Goal: Task Accomplishment & Management: Manage account settings

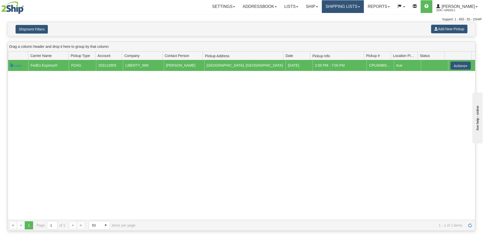
click at [344, 7] on link "Shipping lists" at bounding box center [343, 6] width 42 height 13
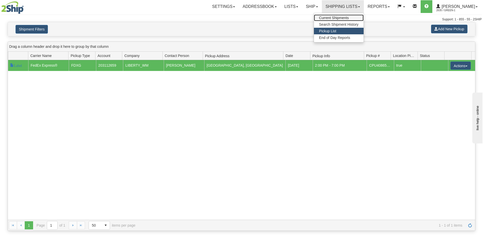
click at [349, 20] on span "Current Shipments" at bounding box center [334, 18] width 30 height 4
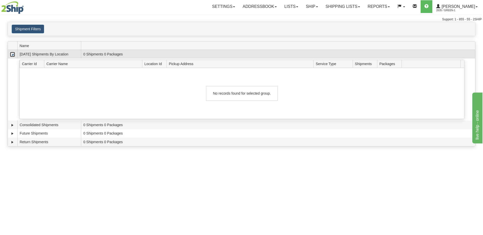
click at [14, 55] on link "Collapse" at bounding box center [12, 54] width 5 height 5
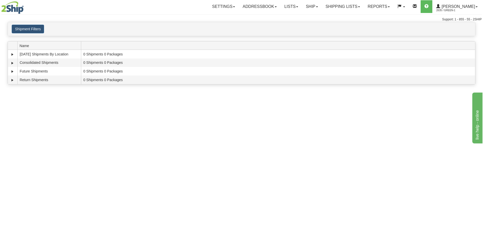
click at [78, 136] on div "Toggle navigation Settings Shipping Preferences Fields Preferences New Recipien…" at bounding box center [241, 117] width 483 height 235
click at [71, 170] on div "Toggle navigation Settings Shipping Preferences Fields Preferences New Recipien…" at bounding box center [241, 117] width 483 height 235
click at [318, 5] on link "Ship" at bounding box center [312, 6] width 20 height 13
click at [299, 17] on span "Ship Screen" at bounding box center [290, 18] width 19 height 4
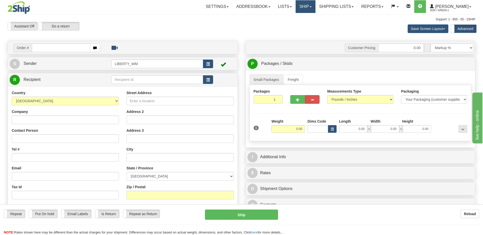
click at [311, 8] on link "Ship" at bounding box center [306, 6] width 20 height 13
click at [306, 23] on span "OnHold / Order Queue" at bounding box center [292, 24] width 36 height 4
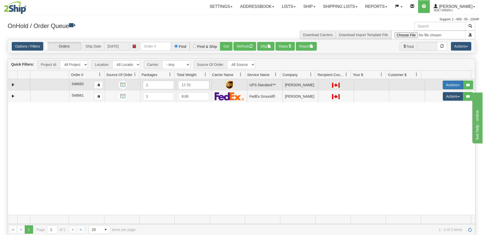
click at [449, 86] on button "Actions" at bounding box center [453, 85] width 20 height 9
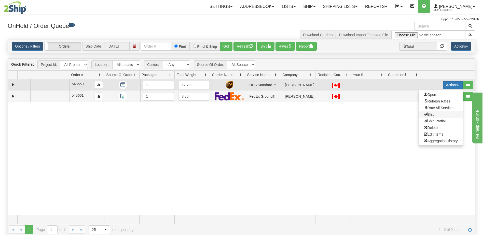
click at [429, 116] on span "Ship" at bounding box center [429, 115] width 11 height 4
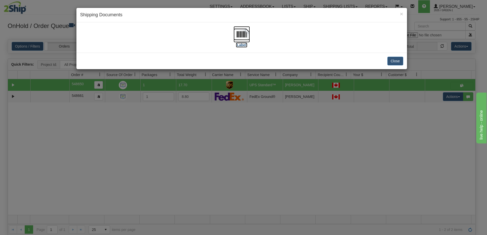
click at [242, 46] on label "[Label]" at bounding box center [242, 45] width 12 height 5
click at [390, 61] on button "Close" at bounding box center [395, 61] width 16 height 9
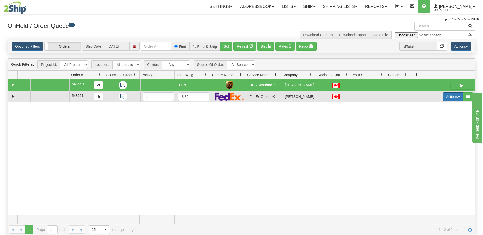
click at [449, 98] on button "Actions" at bounding box center [453, 96] width 20 height 9
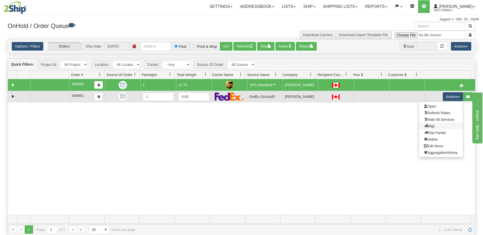
click at [431, 125] on link "Ship" at bounding box center [441, 126] width 44 height 7
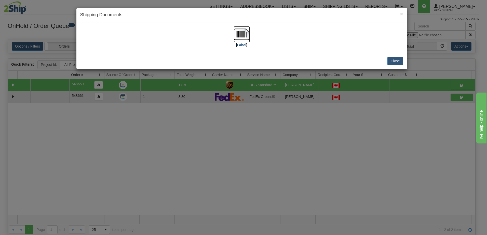
click at [239, 46] on label "[Label]" at bounding box center [242, 45] width 12 height 5
click at [330, 138] on div "× Shipping Documents [Label] Close" at bounding box center [243, 117] width 487 height 235
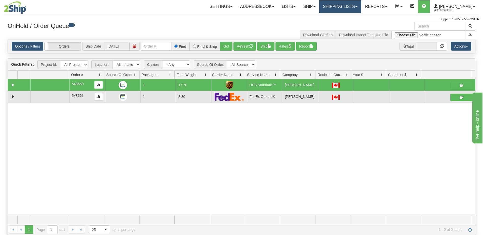
click at [349, 8] on link "Shipping lists" at bounding box center [340, 6] width 42 height 13
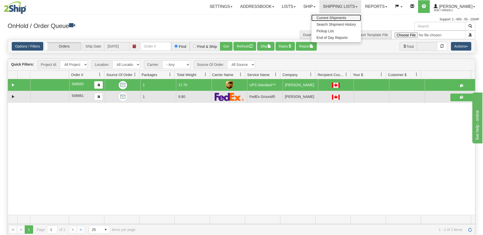
click at [342, 19] on span "Current Shipments" at bounding box center [331, 18] width 30 height 4
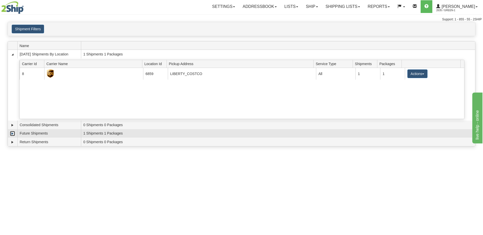
click at [13, 134] on link "Expand" at bounding box center [12, 133] width 5 height 5
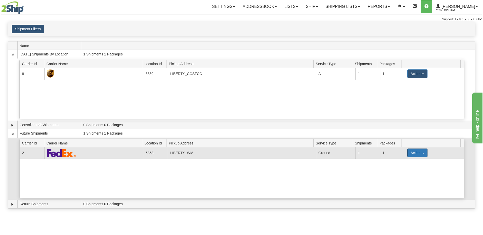
click at [420, 154] on button "Actions" at bounding box center [417, 153] width 20 height 9
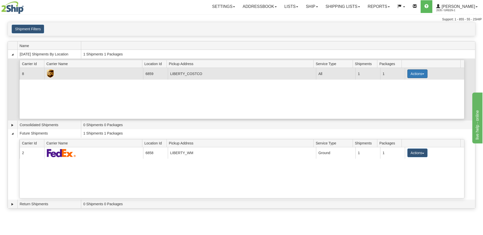
click at [419, 74] on button "Actions" at bounding box center [417, 73] width 20 height 9
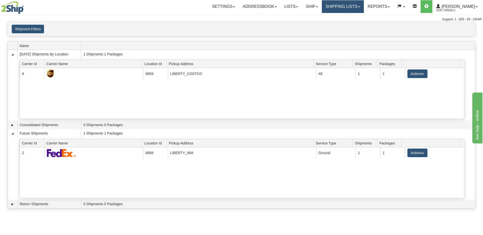
click at [346, 9] on link "Shipping lists" at bounding box center [343, 6] width 42 height 13
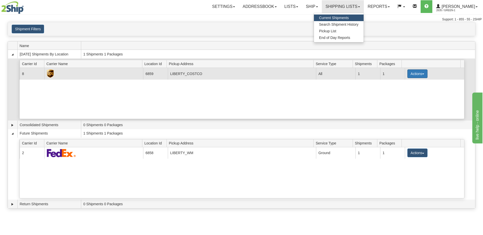
click at [422, 76] on button "Actions" at bounding box center [417, 73] width 20 height 9
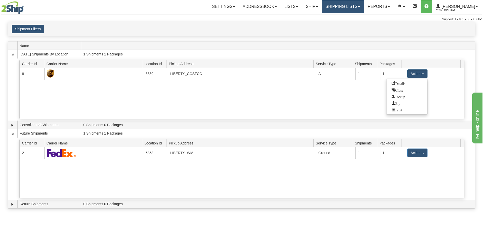
click at [342, 4] on link "Shipping lists" at bounding box center [343, 6] width 42 height 13
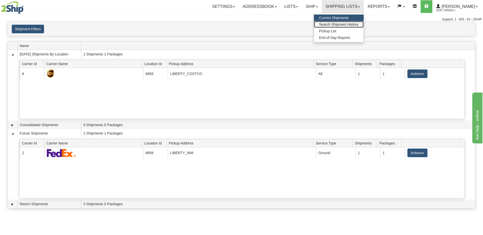
click at [347, 26] on span "Search Shipment History" at bounding box center [338, 24] width 39 height 4
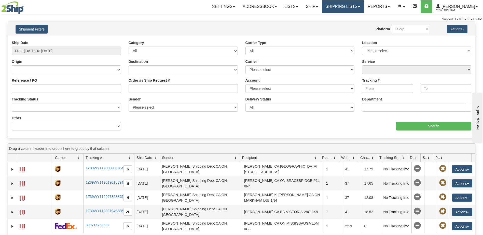
click at [351, 9] on link "Shipping lists" at bounding box center [343, 6] width 42 height 13
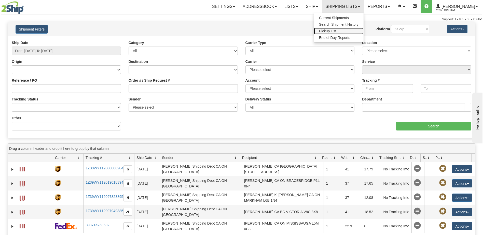
click at [336, 32] on span "Pickup List" at bounding box center [327, 31] width 17 height 4
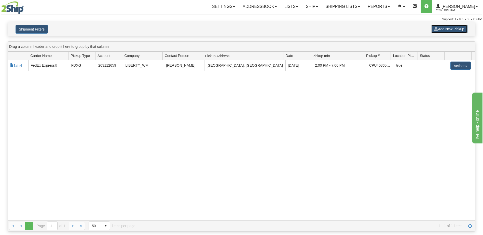
click at [450, 31] on button "Add New Pickup" at bounding box center [449, 29] width 36 height 9
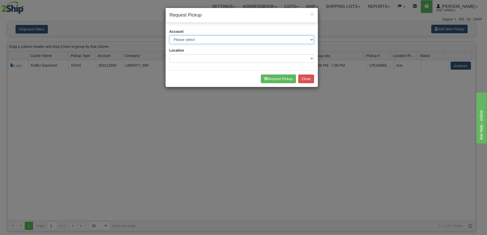
click at [264, 41] on select "Please select 2Ship [DATE] - XXXXX [GEOGRAPHIC_DATA] Post - 1027609 ([GEOGRAPHI…" at bounding box center [241, 39] width 145 height 9
select select "8"
click at [169, 35] on select "Please select 2Ship [DATE] - XXXXX [GEOGRAPHIC_DATA] Post - 1027609 ([GEOGRAPHI…" at bounding box center [241, 39] width 145 height 9
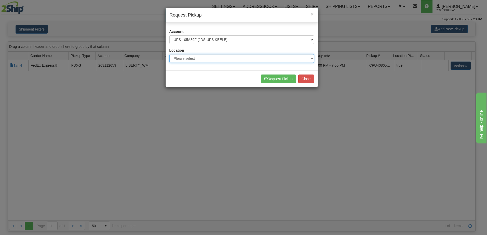
click at [227, 60] on select "Please select LIBERTY_COSTCO" at bounding box center [241, 58] width 145 height 9
select select "6859"
click at [169, 54] on select "Please select LIBERTY_COSTCO" at bounding box center [241, 58] width 145 height 9
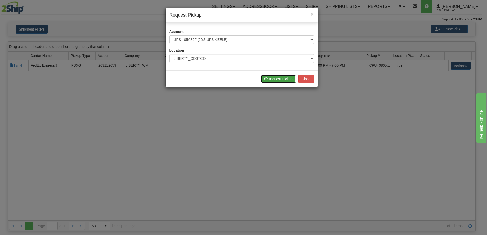
click at [282, 80] on button "Request Pickup" at bounding box center [278, 79] width 35 height 9
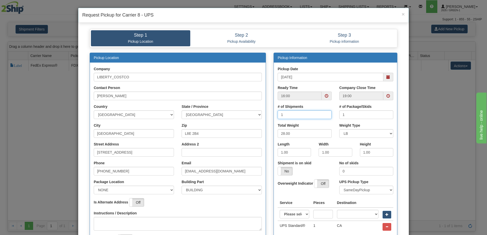
click at [291, 114] on input "1" at bounding box center [304, 114] width 54 height 9
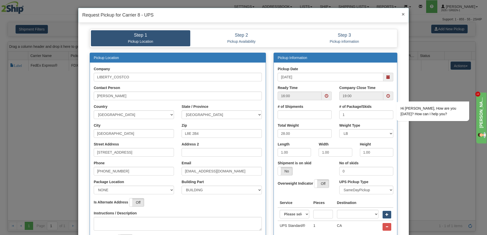
click at [401, 14] on span "×" at bounding box center [402, 14] width 3 height 6
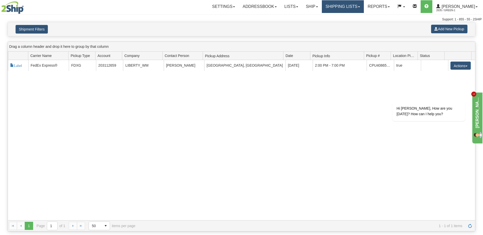
click at [356, 8] on link "Shipping lists" at bounding box center [343, 6] width 42 height 13
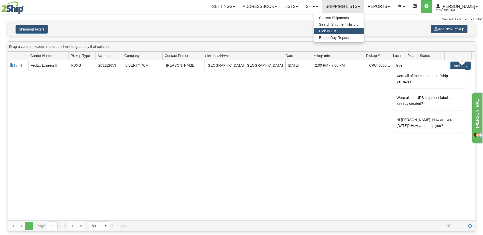
click at [462, 61] on icon "Chat attention grabber" at bounding box center [462, 61] width 5 height 5
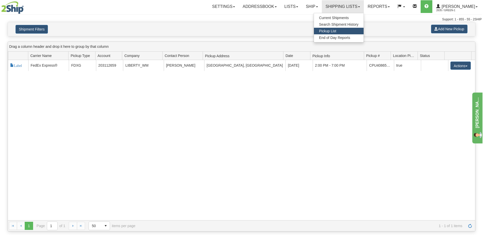
click at [329, 117] on div "118306 2 Label FedEx Express® FDXG 203112659 LIBERTY_WM Tim Lomax Stoney Creek,…" at bounding box center [241, 140] width 467 height 160
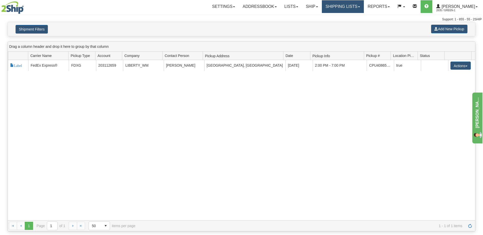
click at [344, 6] on link "Shipping lists" at bounding box center [343, 6] width 42 height 13
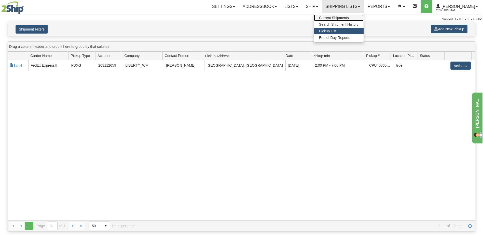
click at [346, 18] on span "Current Shipments" at bounding box center [334, 18] width 30 height 4
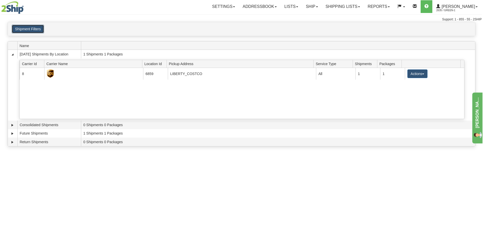
click at [28, 31] on button "Shipment Filters" at bounding box center [28, 29] width 32 height 9
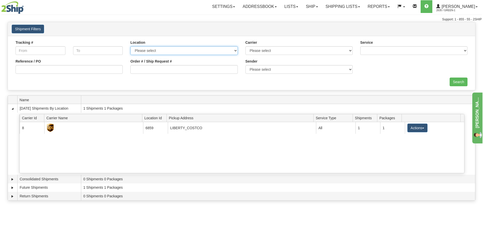
click at [168, 54] on select "Please select LIBERTY VIVO LIBERTY_WM LIBERTY_COSTCO BEURER" at bounding box center [183, 50] width 107 height 9
select select "6859"
click at [130, 46] on select "Please select LIBERTY VIVO LIBERTY_WM LIBERTY_COSTCO BEURER" at bounding box center [183, 50] width 107 height 9
click at [166, 38] on div "Tracking # Tracking To Location Please select LIBERTY VIVO LIBERTY_WM LIBERTY_C…" at bounding box center [241, 63] width 467 height 54
click at [447, 81] on div "Search" at bounding box center [241, 82] width 459 height 9
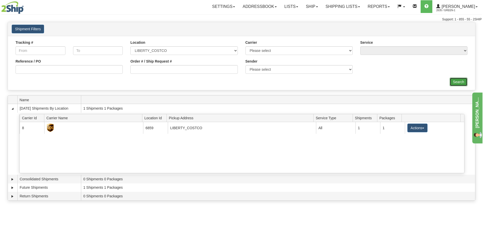
click at [459, 81] on input "Search" at bounding box center [459, 82] width 18 height 9
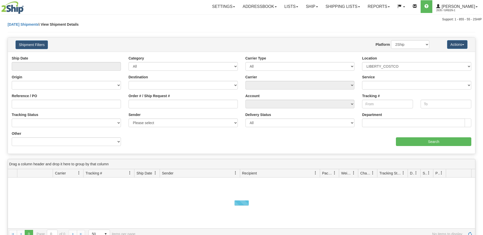
select select "6859"
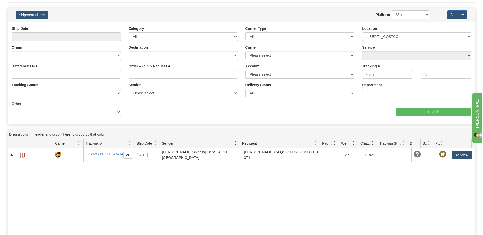
scroll to position [76, 0]
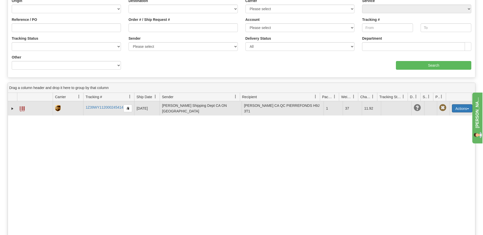
click at [460, 108] on button "Actions" at bounding box center [462, 108] width 20 height 8
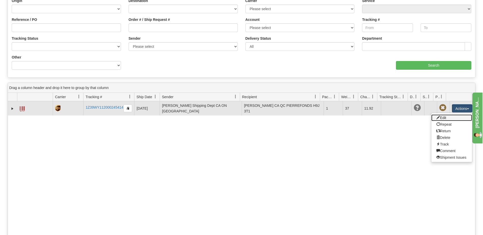
click at [446, 119] on link "Edit" at bounding box center [451, 118] width 41 height 7
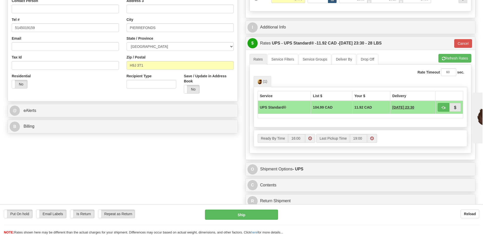
scroll to position [127, 0]
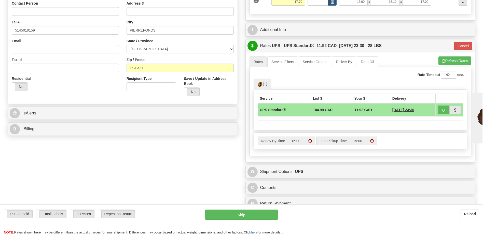
click at [310, 141] on span at bounding box center [310, 141] width 4 height 4
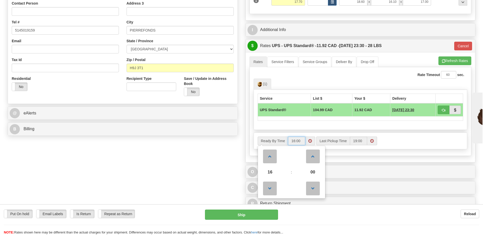
click at [311, 141] on span at bounding box center [310, 141] width 4 height 4
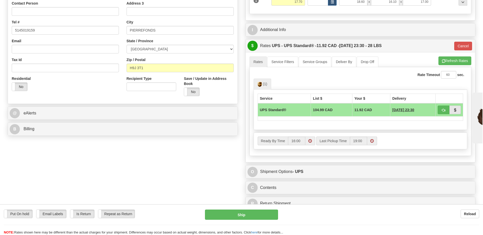
click at [396, 110] on span "10/02/2025 23:30" at bounding box center [403, 109] width 22 height 5
click at [311, 140] on span at bounding box center [310, 141] width 4 height 4
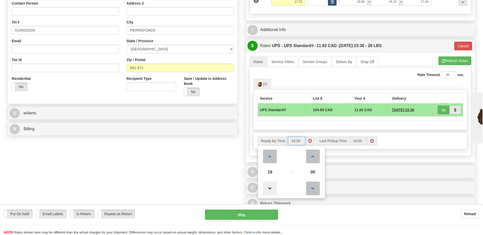
click at [272, 186] on span at bounding box center [270, 189] width 14 height 14
click at [271, 190] on span at bounding box center [270, 189] width 14 height 14
click at [272, 189] on span at bounding box center [270, 189] width 14 height 14
click at [271, 189] on span at bounding box center [270, 189] width 14 height 14
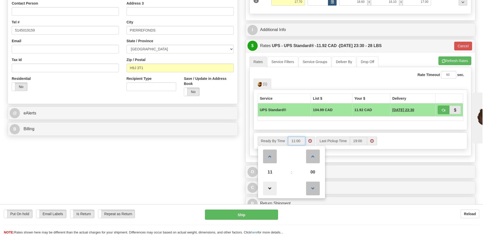
click at [271, 189] on span at bounding box center [270, 189] width 14 height 14
type input "10:00"
drag, startPoint x: 422, startPoint y: 142, endPoint x: 391, endPoint y: 142, distance: 31.3
click at [422, 142] on div "Ready By Time 10 : 00 00 01 02 03 04 05 06 07 08 09 10 11 12 13 14 15 16 17 18 …" at bounding box center [360, 141] width 213 height 9
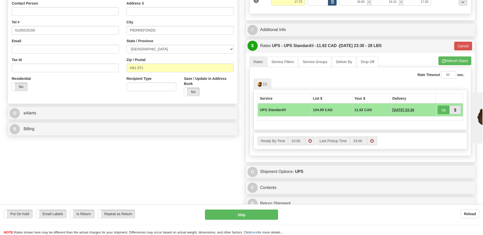
click at [371, 142] on span at bounding box center [372, 141] width 4 height 4
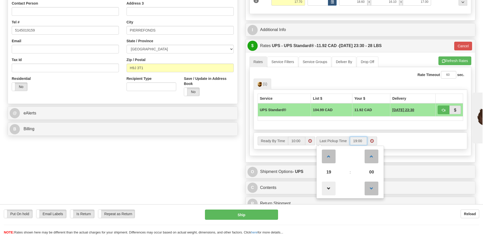
click at [330, 190] on span at bounding box center [329, 189] width 14 height 14
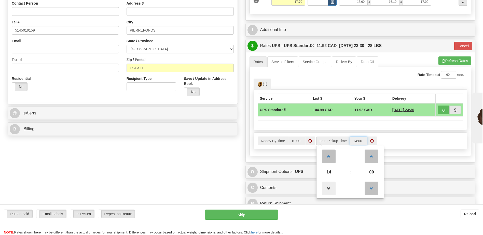
click at [330, 190] on span at bounding box center [329, 189] width 14 height 14
click at [330, 157] on span at bounding box center [329, 157] width 14 height 14
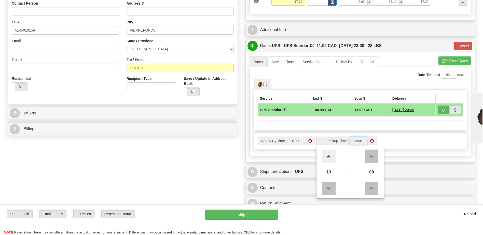
click at [330, 157] on span at bounding box center [329, 157] width 14 height 14
click at [333, 197] on link at bounding box center [328, 188] width 15 height 18
click at [330, 188] on span at bounding box center [329, 189] width 14 height 14
click at [330, 155] on span at bounding box center [329, 157] width 14 height 14
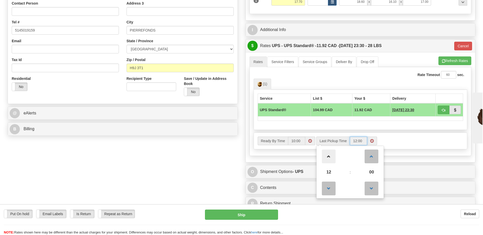
click at [330, 157] on span at bounding box center [329, 157] width 14 height 14
type input "13:00"
click at [213, 172] on div "Order # 548650 S Sender" at bounding box center [241, 63] width 475 height 299
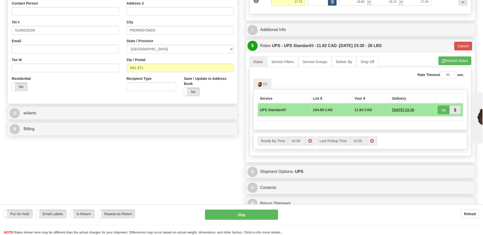
scroll to position [204, 0]
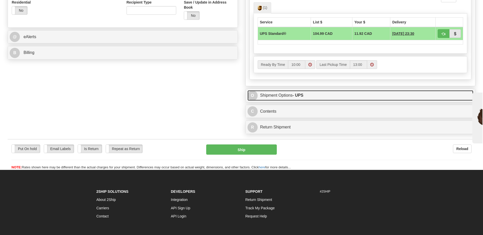
click at [273, 95] on link "O Shipment Options - UPS" at bounding box center [360, 95] width 226 height 10
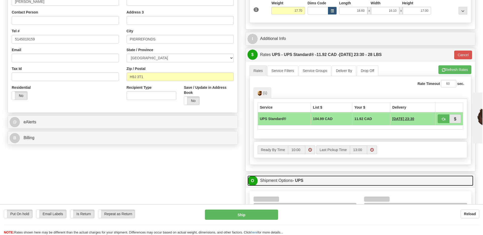
scroll to position [127, 0]
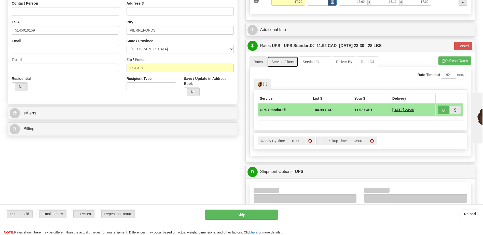
click at [283, 64] on link "Service Filters" at bounding box center [282, 62] width 31 height 11
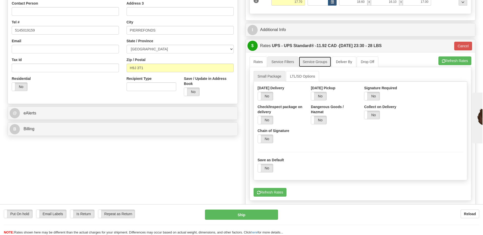
click at [316, 64] on link "Service Groups" at bounding box center [315, 62] width 33 height 11
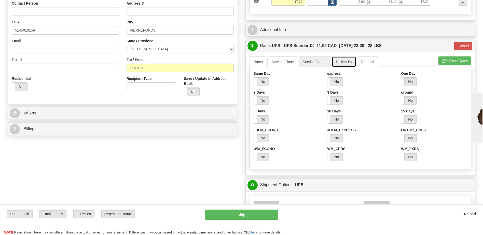
click at [341, 63] on link "Deliver By" at bounding box center [344, 62] width 24 height 11
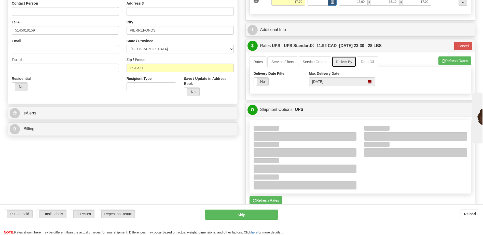
click at [372, 82] on span at bounding box center [370, 81] width 10 height 9
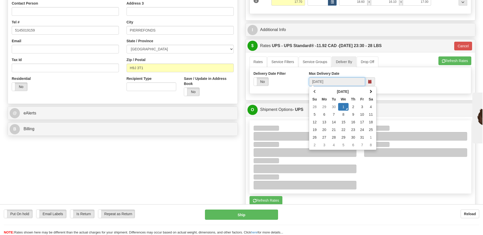
click at [369, 82] on span at bounding box center [370, 82] width 4 height 4
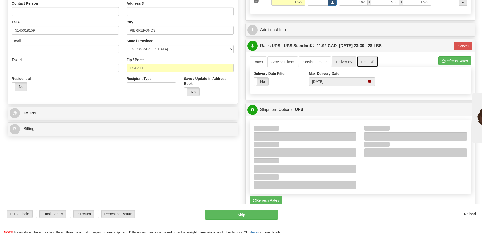
click at [367, 58] on link "Drop Off" at bounding box center [368, 62] width 22 height 11
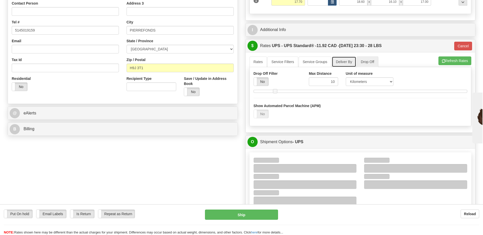
click at [343, 61] on link "Deliver By" at bounding box center [344, 62] width 24 height 11
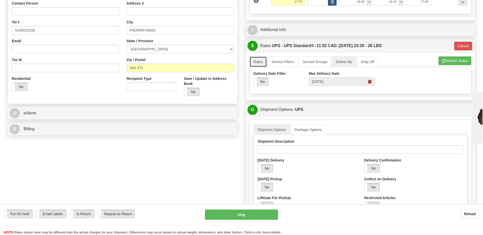
click at [259, 61] on link "Rates" at bounding box center [258, 62] width 18 height 11
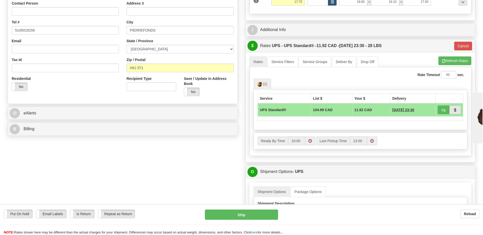
click at [402, 110] on span "10/02/2025 23:30" at bounding box center [403, 109] width 22 height 5
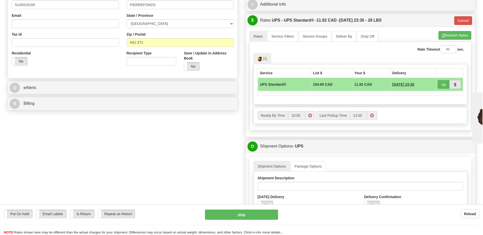
scroll to position [102, 0]
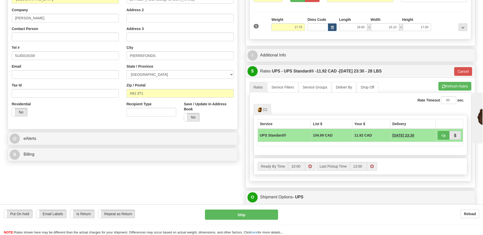
click at [402, 135] on span "10/02/2025 23:30" at bounding box center [403, 135] width 22 height 5
click at [400, 135] on span "10/02/2025 23:30" at bounding box center [403, 135] width 22 height 5
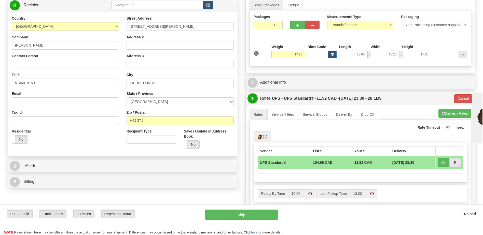
scroll to position [0, 0]
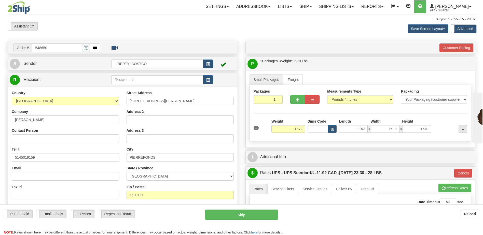
click at [312, 8] on link "Ship" at bounding box center [306, 6] width 20 height 13
click at [309, 19] on link "Ship Screen" at bounding box center [292, 18] width 46 height 7
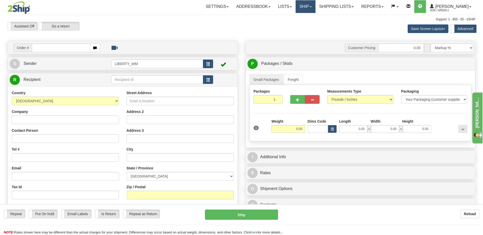
click at [314, 7] on link "Ship" at bounding box center [306, 6] width 20 height 13
click at [306, 23] on span "OnHold / Order Queue" at bounding box center [292, 24] width 36 height 4
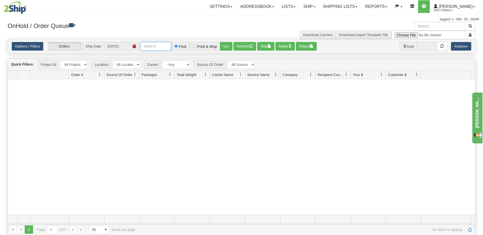
click at [159, 44] on input "text" at bounding box center [156, 46] width 31 height 9
type input "548464"
click at [226, 46] on button "Go!" at bounding box center [226, 46] width 12 height 9
click at [195, 48] on div "Find & Ship" at bounding box center [205, 46] width 31 height 9
click at [136, 47] on span at bounding box center [135, 46] width 10 height 9
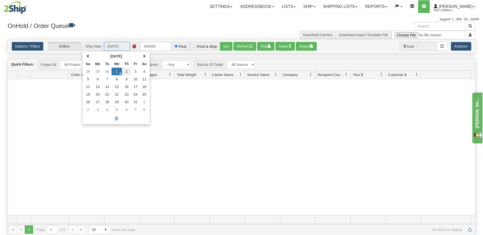
click at [124, 72] on td "2" at bounding box center [126, 72] width 9 height 8
type input "10/02/2025"
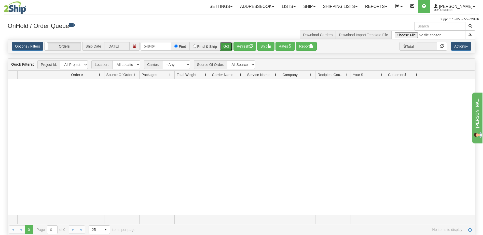
click at [228, 46] on button "Go!" at bounding box center [226, 46] width 12 height 9
drag, startPoint x: 165, startPoint y: 46, endPoint x: 121, endPoint y: 49, distance: 43.9
click at [121, 49] on div "Options / Filters Group Shipments Orders Ship Date 10/02/2025 548464 Find Find …" at bounding box center [241, 46] width 459 height 9
type input "548584"
click at [229, 46] on button "Go!" at bounding box center [226, 46] width 12 height 9
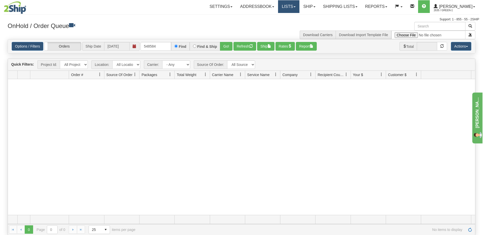
click at [297, 8] on link "Lists" at bounding box center [288, 6] width 21 height 13
click at [314, 8] on link "Ship" at bounding box center [309, 6] width 20 height 13
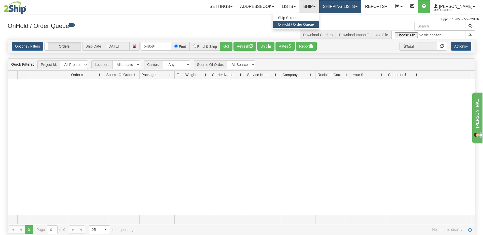
click at [337, 9] on link "Shipping lists" at bounding box center [340, 6] width 42 height 13
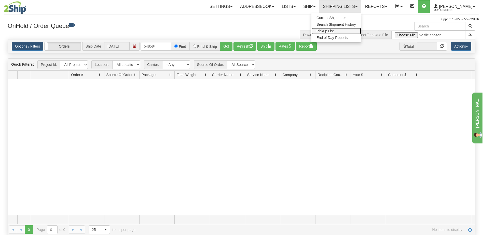
click at [334, 31] on span "Pickup List" at bounding box center [324, 31] width 17 height 4
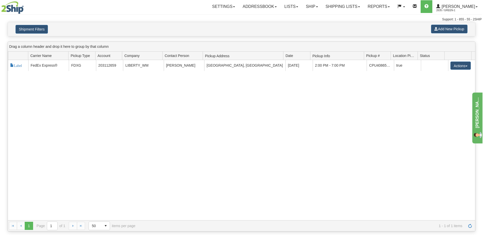
drag, startPoint x: 321, startPoint y: 116, endPoint x: 325, endPoint y: 86, distance: 30.0
click at [321, 116] on div "118306 2 Label FedEx Express® FDXG 203112659 LIBERTY_WM [PERSON_NAME][GEOGRAPHI…" at bounding box center [241, 140] width 467 height 160
click at [349, 4] on link "Shipping lists" at bounding box center [343, 6] width 42 height 13
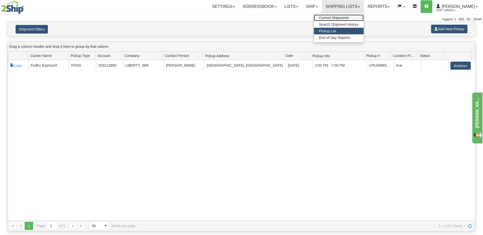
click at [349, 18] on span "Current Shipments" at bounding box center [334, 18] width 30 height 4
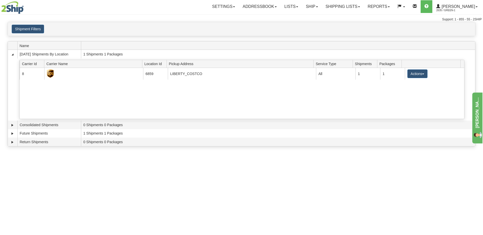
click at [351, 7] on link "Shipping lists" at bounding box center [343, 6] width 42 height 13
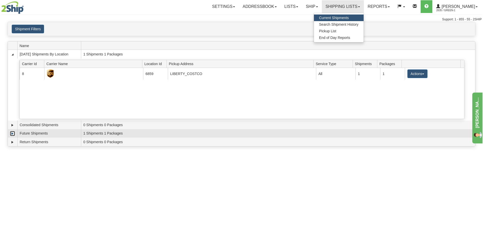
click at [11, 132] on link "Expand" at bounding box center [12, 133] width 5 height 5
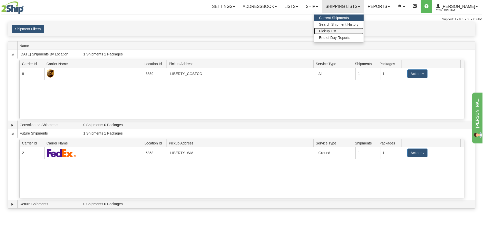
click at [336, 30] on span "Pickup List" at bounding box center [327, 31] width 17 height 4
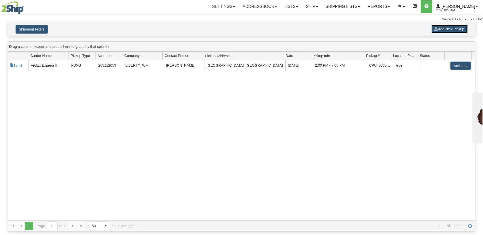
click at [454, 30] on button "Add New Pickup" at bounding box center [449, 29] width 36 height 9
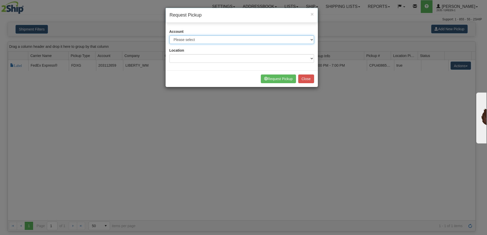
click at [249, 41] on select "Please select 2Ship Today - XXXXX Canada Post - 1027609 (Canada Post Walmart) C…" at bounding box center [241, 39] width 145 height 9
select select "8"
click at [169, 35] on select "Please select 2Ship Today - XXXXX Canada Post - 1027609 (Canada Post Walmart) C…" at bounding box center [241, 39] width 145 height 9
click at [272, 63] on div "Account Please select 2Ship Today - XXXXX Canada Post - 1027609 (Canada Post Wa…" at bounding box center [241, 47] width 152 height 45
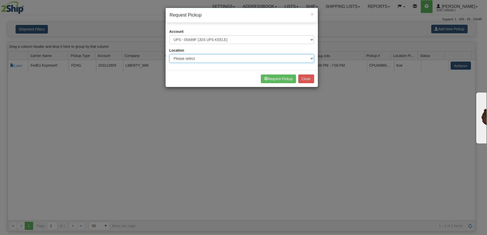
click at [244, 57] on select "Please select LIBERTY_COSTCO" at bounding box center [241, 58] width 145 height 9
select select "6859"
click at [169, 54] on select "Please select LIBERTY_COSTCO" at bounding box center [241, 58] width 145 height 9
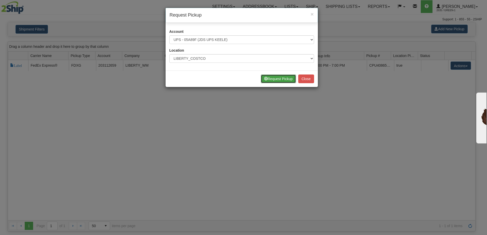
click at [276, 79] on button "Request Pickup" at bounding box center [278, 79] width 35 height 9
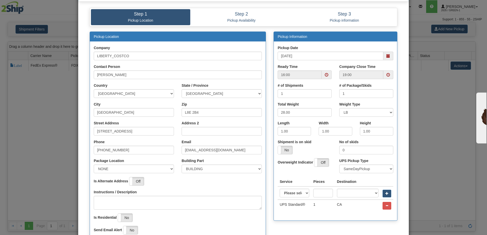
scroll to position [19, 0]
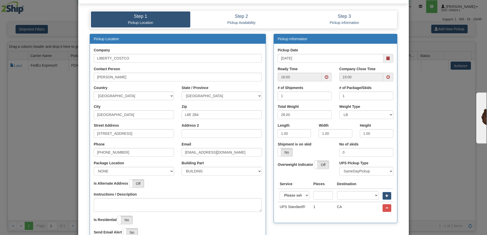
click at [328, 77] on span at bounding box center [326, 77] width 10 height 9
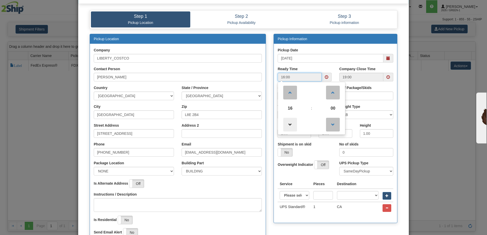
click at [287, 124] on span at bounding box center [290, 125] width 14 height 14
click at [287, 126] on span at bounding box center [290, 125] width 14 height 14
click at [289, 124] on span at bounding box center [290, 125] width 14 height 14
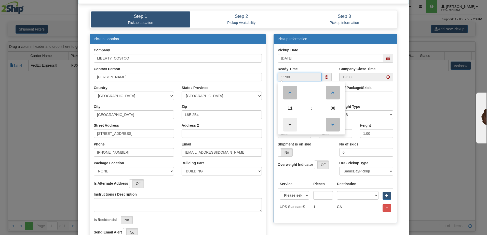
click at [289, 124] on span at bounding box center [290, 125] width 14 height 14
type input "10:00"
click at [343, 65] on div "Pickup Date 10/01/2025" at bounding box center [335, 57] width 123 height 19
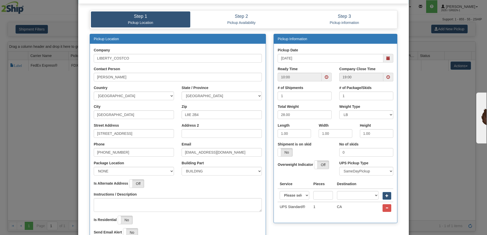
click at [386, 78] on span at bounding box center [388, 77] width 4 height 4
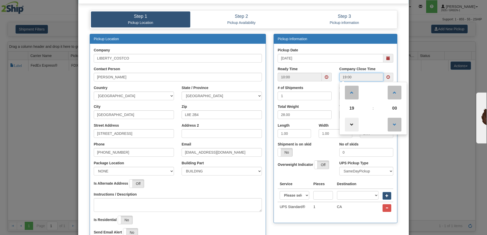
click at [355, 127] on span at bounding box center [352, 125] width 14 height 14
click at [349, 125] on span at bounding box center [352, 125] width 14 height 14
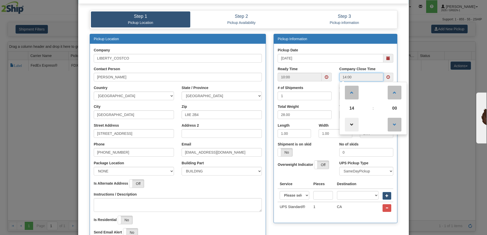
click at [349, 125] on span at bounding box center [352, 125] width 14 height 14
click at [352, 100] on link at bounding box center [351, 92] width 15 height 18
type input "13:00"
click at [341, 52] on div "Pickup Date 10/01/2025" at bounding box center [335, 55] width 116 height 15
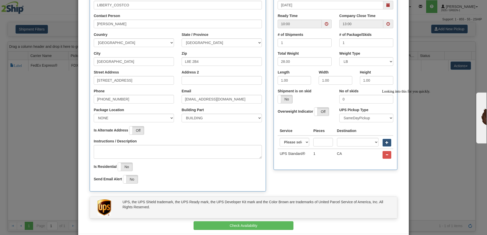
scroll to position [44, 0]
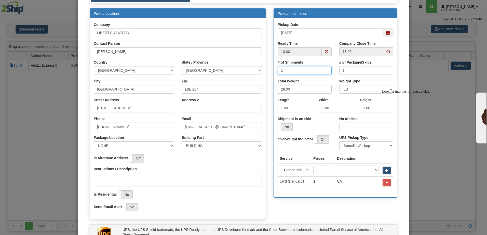
click at [305, 73] on input "1" at bounding box center [304, 70] width 54 height 9
click at [307, 70] on input "1" at bounding box center [304, 70] width 54 height 9
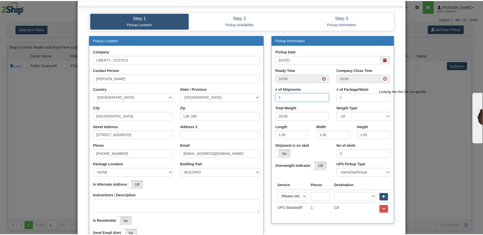
scroll to position [0, 0]
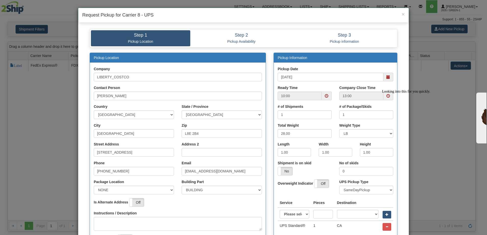
click at [401, 15] on span "×" at bounding box center [402, 14] width 3 height 6
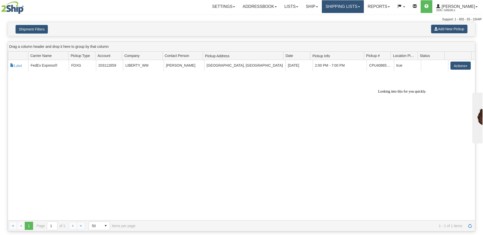
click at [338, 9] on link "Shipping lists" at bounding box center [343, 6] width 42 height 13
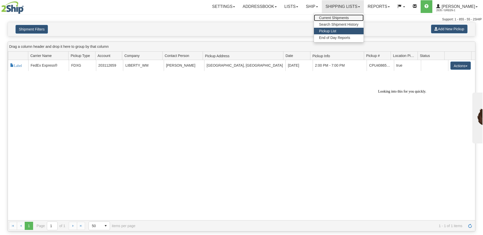
click at [344, 20] on link "Current Shipments" at bounding box center [339, 18] width 50 height 7
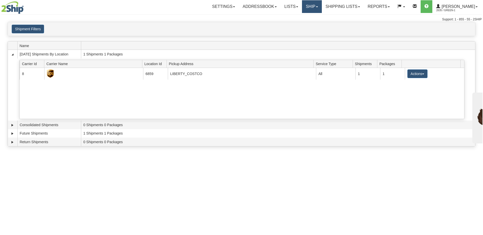
click at [318, 4] on link "Ship" at bounding box center [312, 6] width 20 height 13
click at [309, 23] on span "OnHold / Order Queue" at bounding box center [299, 24] width 36 height 4
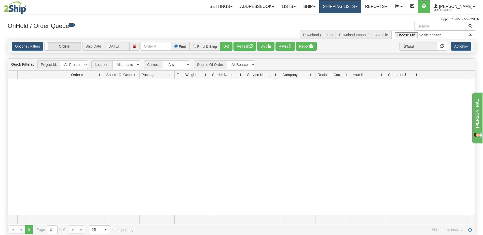
click at [350, 6] on link "Shipping lists" at bounding box center [340, 6] width 42 height 13
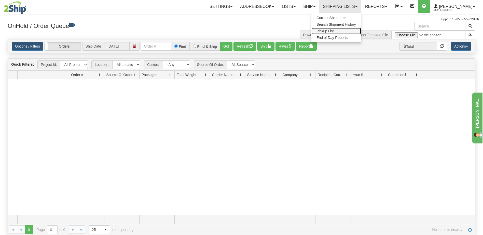
click at [342, 31] on link "Pickup List" at bounding box center [336, 31] width 50 height 7
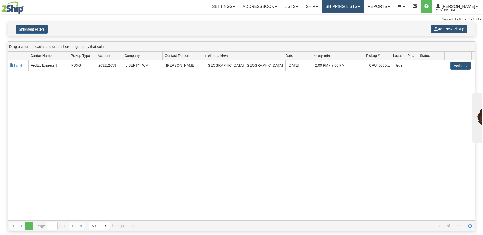
click at [350, 8] on link "Shipping lists" at bounding box center [343, 6] width 42 height 13
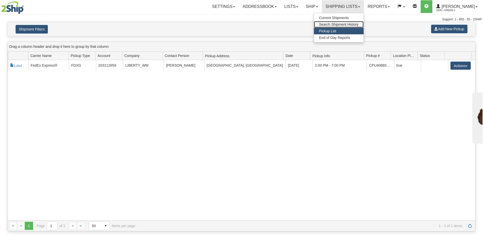
click at [349, 24] on span "Search Shipment History" at bounding box center [338, 24] width 39 height 4
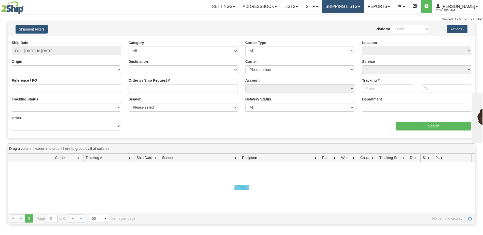
click at [346, 5] on link "Shipping lists" at bounding box center [343, 6] width 42 height 13
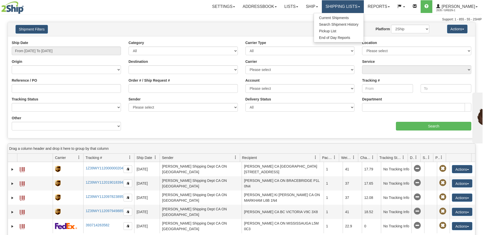
scroll to position [76, 0]
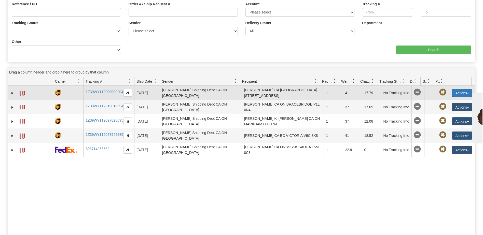
click at [464, 93] on button "Actions" at bounding box center [462, 93] width 20 height 8
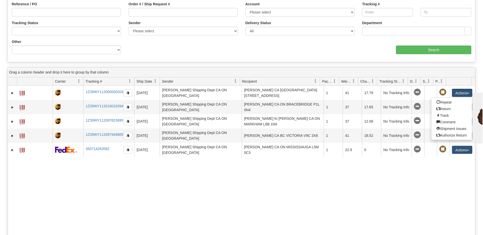
click at [366, 189] on div "31692348 2635 1Z39WY112000000204 09/30/2025 09/30/2025 09:56:55 AM JD Smith Shi…" at bounding box center [241, 161] width 467 height 150
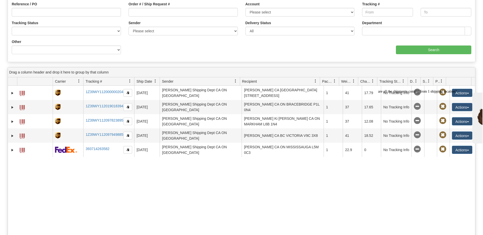
click at [198, 40] on div "Value" at bounding box center [183, 41] width 117 height 4
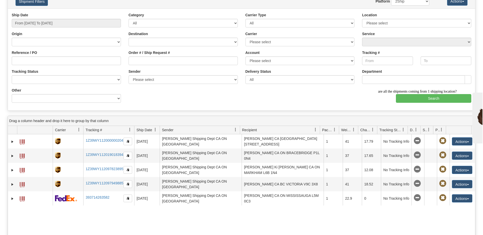
scroll to position [0, 0]
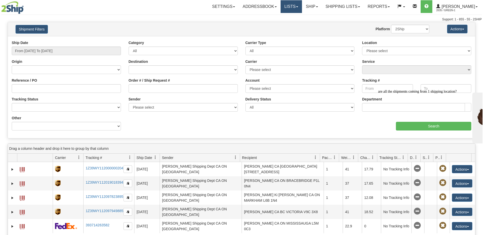
click at [293, 7] on link "Lists" at bounding box center [291, 6] width 21 height 13
click at [320, 4] on link "Ship" at bounding box center [312, 6] width 20 height 13
click at [300, 24] on span "OnHold / Order Queue" at bounding box center [299, 24] width 36 height 4
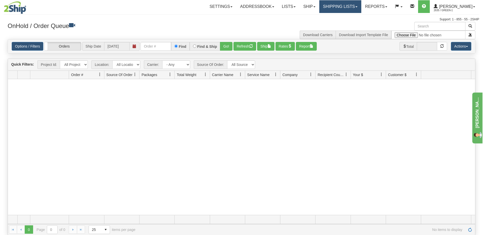
click at [344, 8] on link "Shipping lists" at bounding box center [340, 6] width 42 height 13
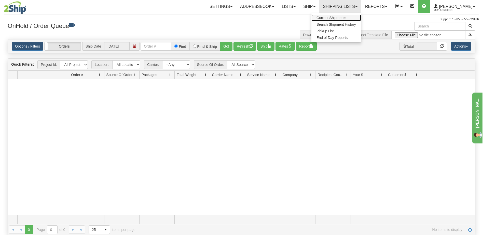
click at [346, 18] on span "Current Shipments" at bounding box center [331, 18] width 30 height 4
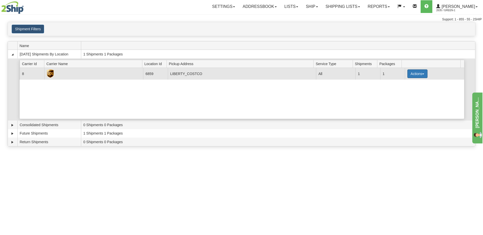
click at [413, 73] on button "Actions" at bounding box center [417, 73] width 20 height 9
click at [407, 95] on link "Pickup" at bounding box center [406, 96] width 41 height 7
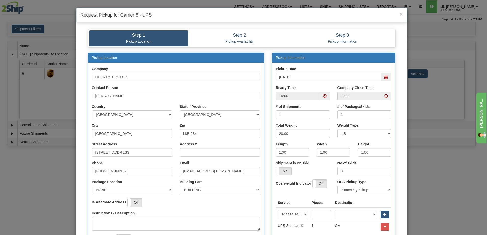
click at [324, 97] on span at bounding box center [325, 96] width 4 height 4
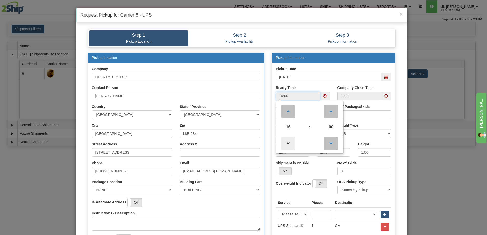
click at [283, 145] on span at bounding box center [288, 144] width 14 height 14
click at [284, 145] on span at bounding box center [288, 144] width 14 height 14
click at [285, 145] on span at bounding box center [288, 144] width 14 height 14
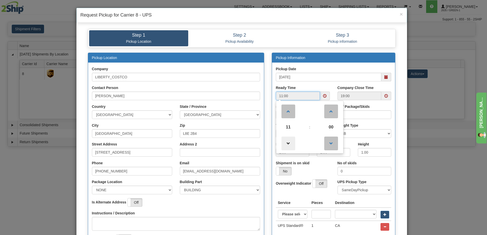
click at [285, 145] on span at bounding box center [288, 144] width 14 height 14
type input "10:00"
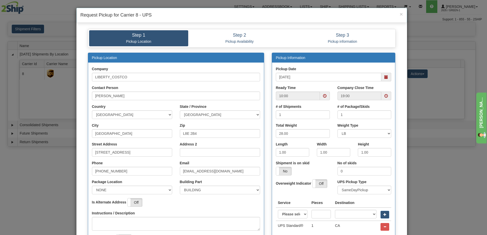
click at [348, 67] on div "Pickup Date 10/01/2025" at bounding box center [334, 73] width 116 height 15
click at [385, 97] on span at bounding box center [386, 96] width 4 height 4
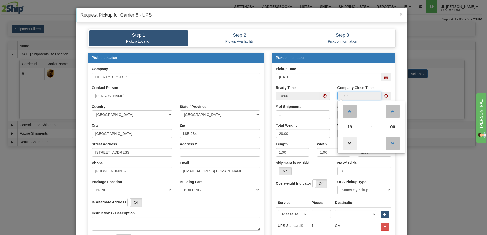
click at [343, 145] on span at bounding box center [350, 144] width 14 height 14
click at [344, 144] on span at bounding box center [350, 144] width 14 height 14
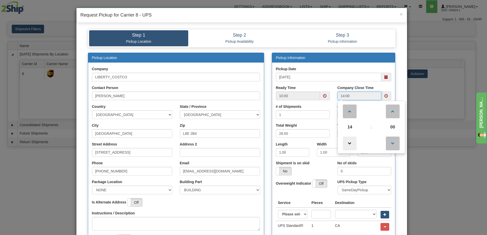
click at [345, 144] on span at bounding box center [350, 144] width 14 height 14
type input "13:00"
click at [328, 69] on div "Pickup Date 10/01/2025" at bounding box center [334, 73] width 116 height 15
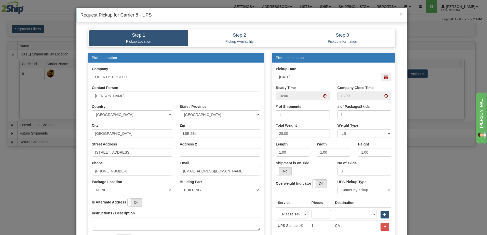
scroll to position [95, 0]
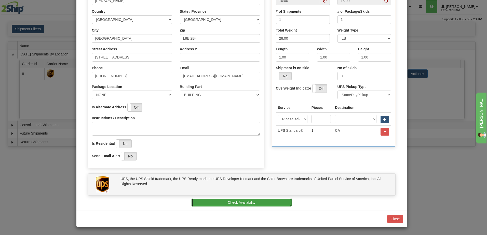
click at [246, 204] on button "Check Availability" at bounding box center [241, 202] width 100 height 9
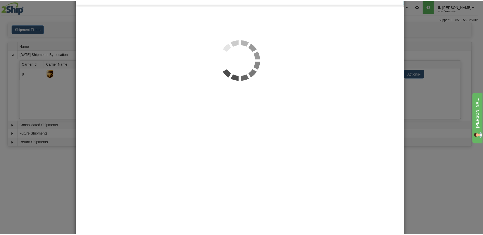
scroll to position [0, 0]
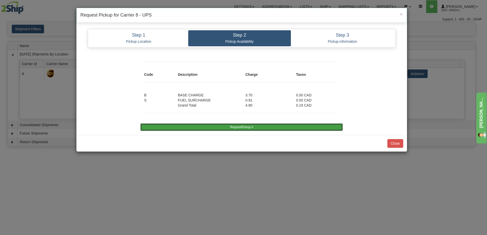
click at [248, 127] on button "RequestPickup #" at bounding box center [241, 127] width 202 height 8
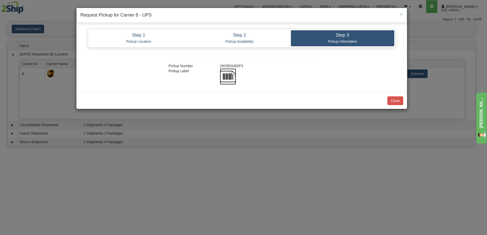
click at [230, 76] on img at bounding box center [228, 76] width 16 height 16
click at [400, 15] on span "×" at bounding box center [400, 14] width 3 height 6
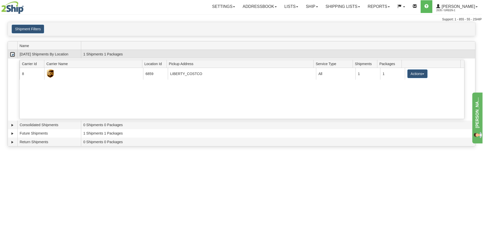
click at [11, 56] on link "Collapse" at bounding box center [12, 54] width 5 height 5
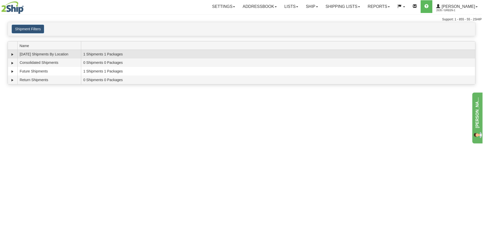
click at [39, 54] on td "[DATE] Shipments By Location" at bounding box center [49, 54] width 64 height 9
click at [12, 54] on link "Expand" at bounding box center [12, 54] width 5 height 5
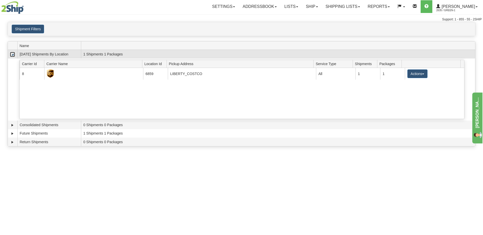
click at [12, 54] on link "Collapse" at bounding box center [12, 54] width 5 height 5
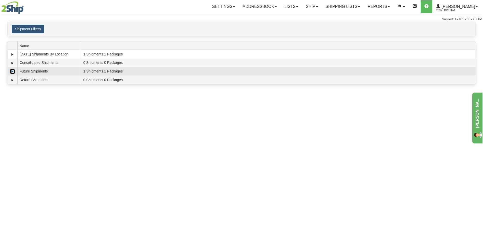
click at [12, 73] on link "Expand" at bounding box center [12, 71] width 5 height 5
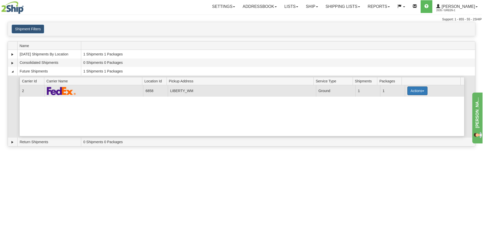
click at [418, 90] on button "Actions" at bounding box center [417, 91] width 20 height 9
click at [407, 102] on link "Details" at bounding box center [406, 100] width 41 height 7
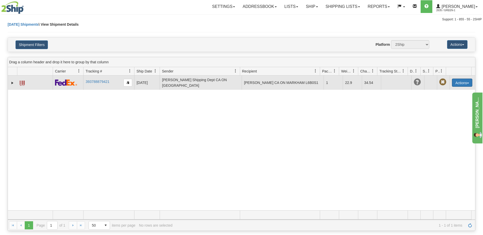
click at [463, 83] on button "Actions" at bounding box center [462, 83] width 20 height 8
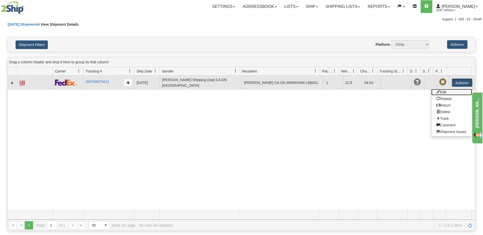
click at [445, 93] on link "Edit" at bounding box center [451, 92] width 41 height 7
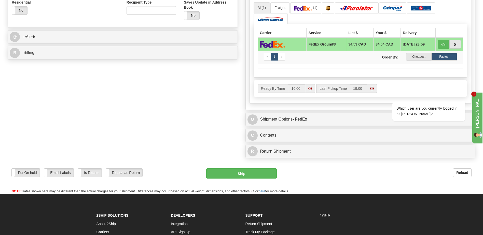
scroll to position [153, 0]
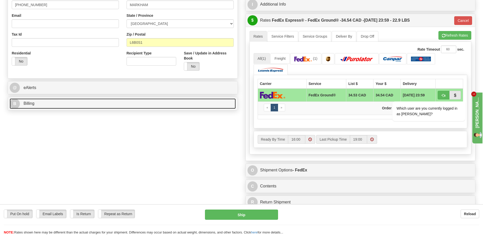
click at [31, 105] on span "Billing" at bounding box center [28, 103] width 11 height 4
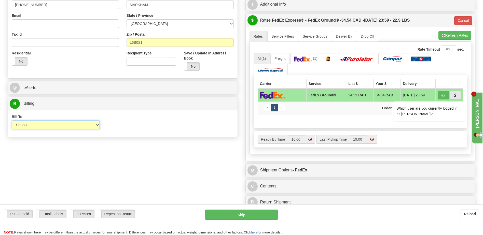
click at [86, 126] on select "Sender Recipient Third Party Collect" at bounding box center [56, 125] width 88 height 9
select select "3"
click at [12, 121] on select "Sender Recipient Third Party Collect" at bounding box center [56, 125] width 88 height 9
type input "92"
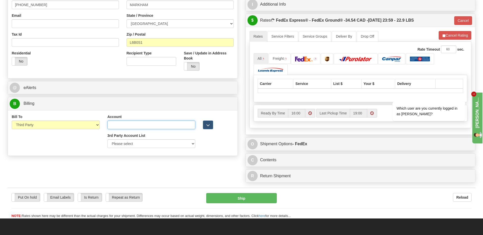
click at [151, 126] on input "Account" at bounding box center [151, 125] width 88 height 9
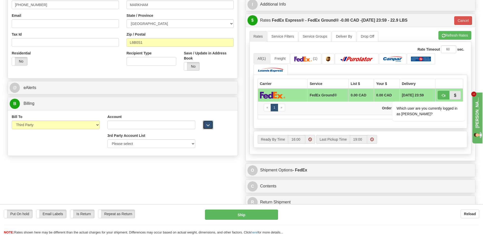
click at [207, 124] on span "button" at bounding box center [208, 125] width 4 height 3
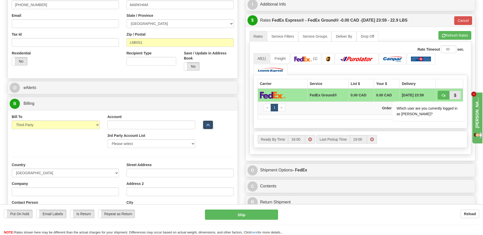
click at [207, 124] on span "button" at bounding box center [208, 125] width 4 height 3
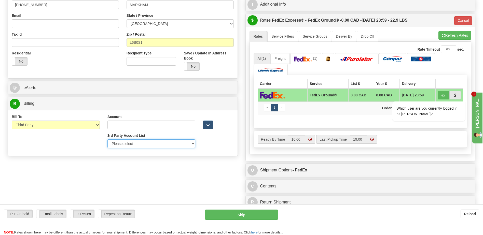
click at [147, 143] on select "Please select Liberty_Wal-Mart_FedEx-250243480-FedEx Express®" at bounding box center [151, 143] width 88 height 9
select select "409"
click at [107, 139] on select "Please select Liberty_Wal-Mart_FedEx-250243480-FedEx Express®" at bounding box center [151, 143] width 88 height 9
type input "250243480"
type input "Walmart"
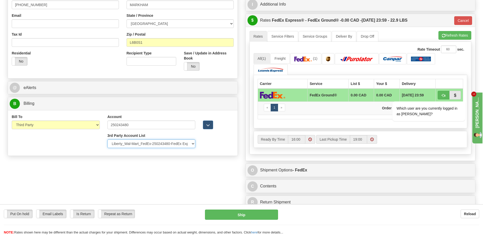
type input "1940 Argentia Rd"
type input "Mississauga"
type input "L5N 1P9"
select select "ON"
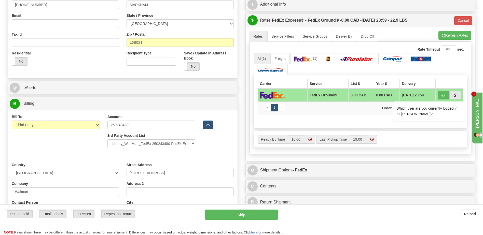
click at [145, 168] on div "Street Address 1940 Argentia Rd" at bounding box center [180, 169] width 107 height 15
click at [103, 155] on div at bounding box center [123, 157] width 230 height 10
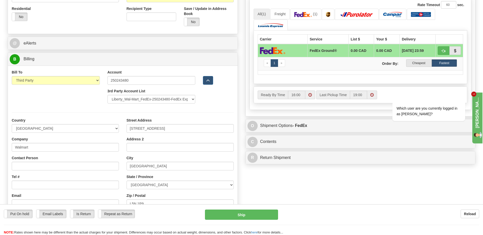
scroll to position [204, 0]
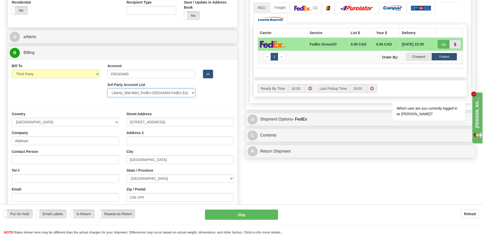
click at [188, 91] on select "Please select Liberty_Wal-Mart_FedEx-250243480-FedEx Express®" at bounding box center [151, 93] width 88 height 9
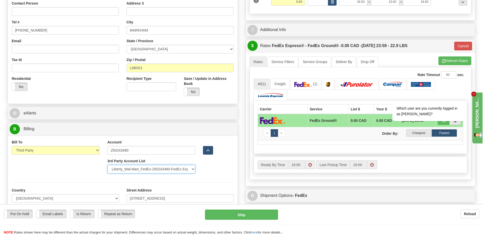
scroll to position [102, 0]
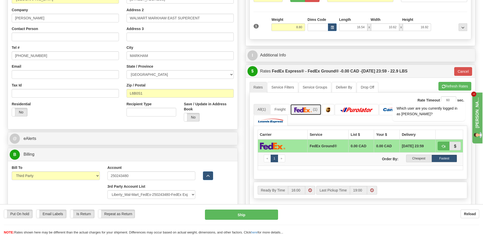
click at [310, 112] on img at bounding box center [303, 109] width 18 height 5
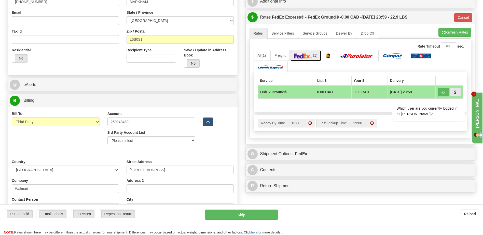
scroll to position [204, 0]
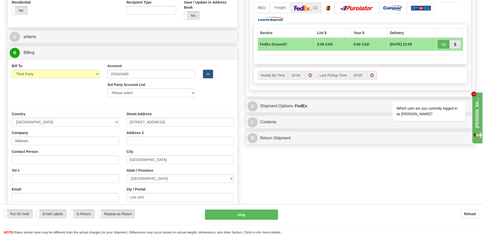
click at [336, 183] on div "Order # 548661 S Sender" at bounding box center [241, 30] width 475 height 386
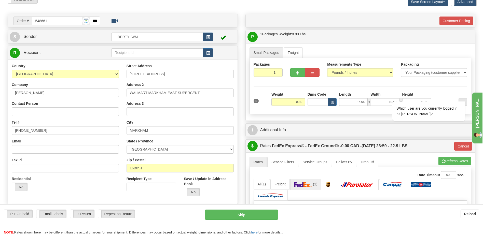
scroll to position [51, 0]
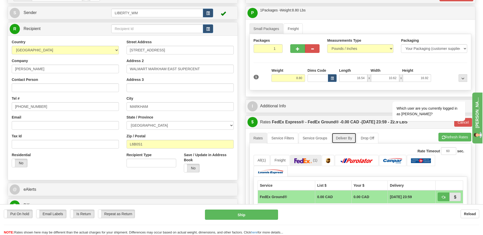
click at [348, 141] on link "Deliver By" at bounding box center [344, 138] width 24 height 11
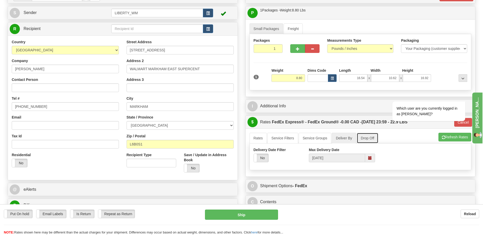
click at [365, 141] on link "Drop Off" at bounding box center [368, 138] width 22 height 11
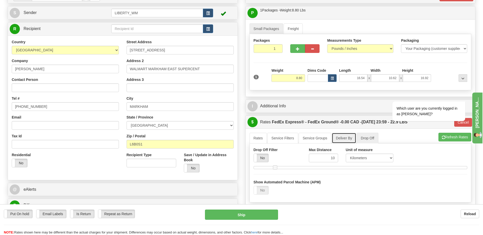
click at [348, 140] on link "Deliver By" at bounding box center [344, 138] width 24 height 11
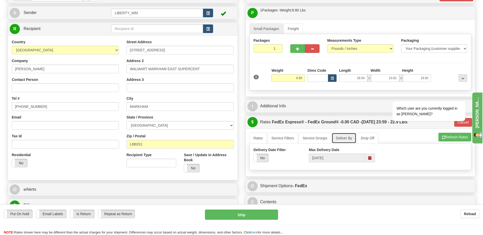
click at [370, 157] on span at bounding box center [370, 158] width 4 height 4
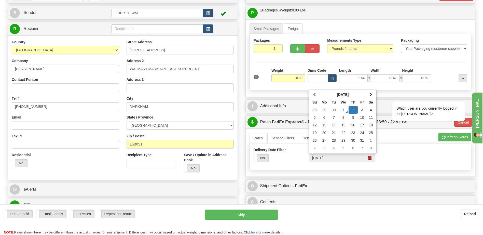
click at [391, 158] on div "Delivery Date Filter Yes No Max Delivery Date 10/02/2025 October 2025 Su Mo Tu …" at bounding box center [360, 156] width 221 height 19
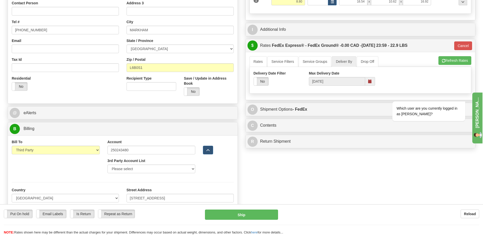
scroll to position [76, 0]
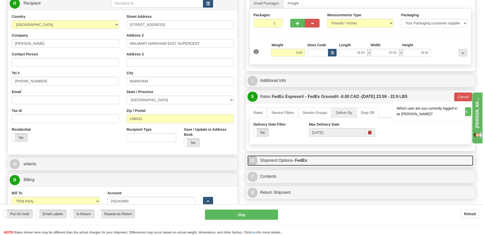
click at [276, 160] on link "O Shipment Options - FedEx" at bounding box center [360, 161] width 226 height 10
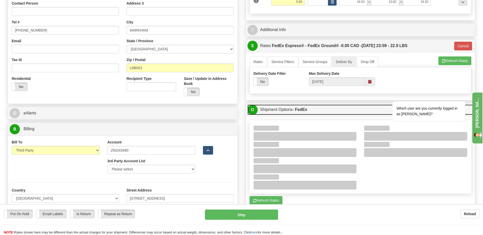
scroll to position [178, 0]
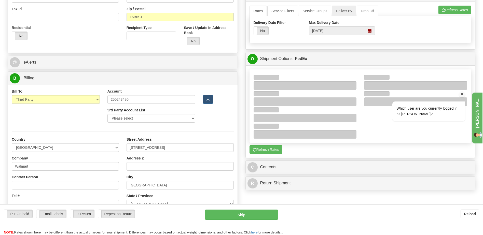
click at [463, 95] on icon "Chat attention grabber" at bounding box center [462, 94] width 5 height 5
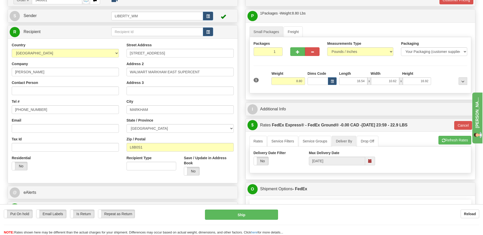
scroll to position [25, 0]
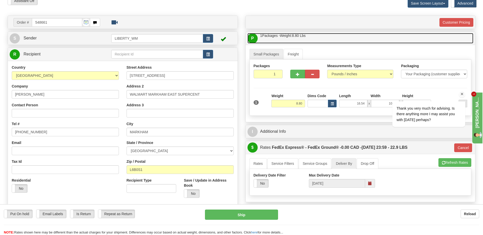
click at [330, 39] on link "P Packages / Skids 1 Packages - Weight: 8.80 Lbs 1 Skids - Weight: NaN Lbs" at bounding box center [360, 38] width 226 height 10
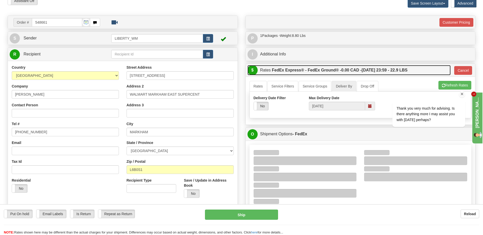
click at [309, 68] on label "FedEx Express® - FedEx Ground® - 0.00 CAD - 10/03/2025 23:59 - 22.9 LBS" at bounding box center [340, 70] width 136 height 10
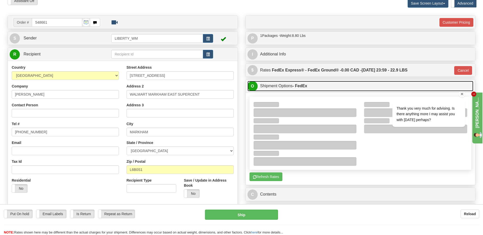
click at [282, 84] on link "O Shipment Options - FedEx" at bounding box center [360, 86] width 226 height 10
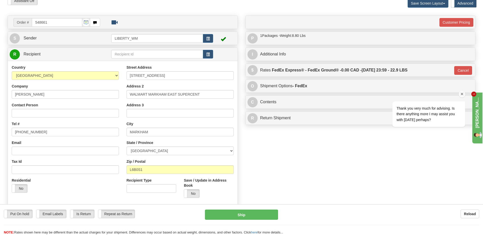
click at [432, 114] on span "Thank you very much for advising. Is there anything more I may assist you with …" at bounding box center [425, 114] width 58 height 16
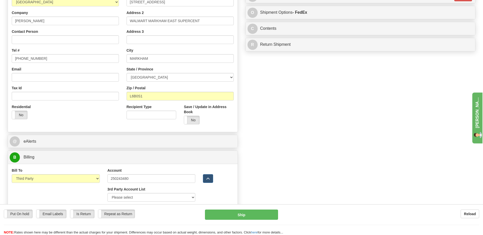
scroll to position [102, 0]
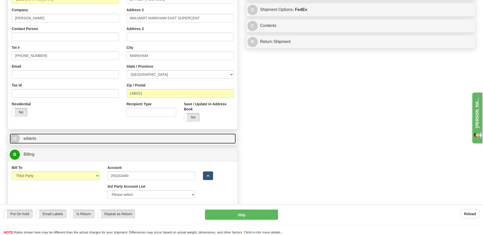
click at [47, 138] on link "@ eAlerts" at bounding box center [123, 139] width 226 height 10
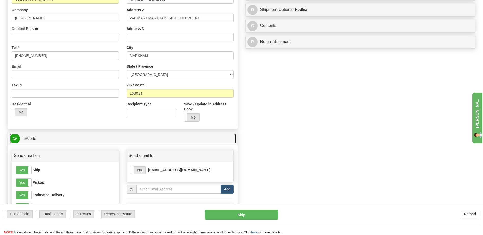
click at [70, 136] on link "@ eAlerts" at bounding box center [123, 139] width 226 height 10
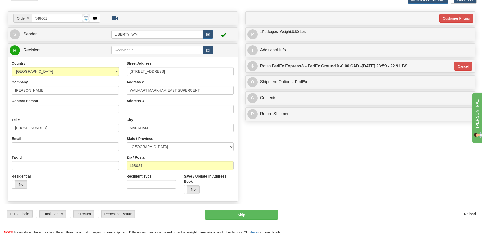
scroll to position [0, 0]
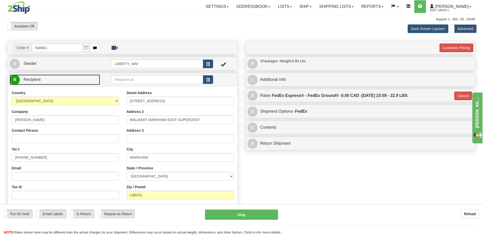
click at [67, 76] on link "R Recipient" at bounding box center [55, 80] width 90 height 10
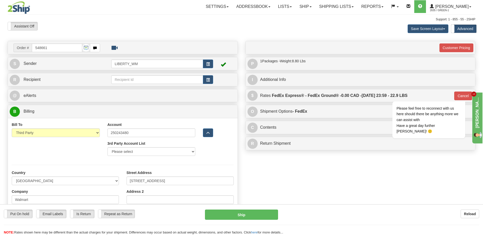
click at [330, 183] on div "Order # 548661 S Sender" at bounding box center [241, 161] width 475 height 241
drag, startPoint x: 462, startPoint y: 93, endPoint x: 830, endPoint y: 198, distance: 382.8
click at [462, 93] on icon "Chat attention grabber" at bounding box center [462, 94] width 5 height 5
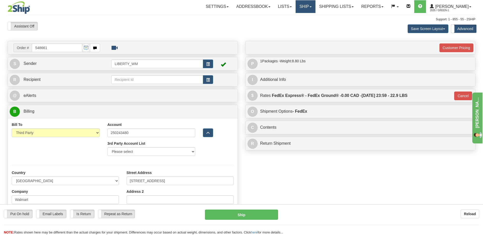
click at [312, 8] on link "Ship" at bounding box center [306, 6] width 20 height 13
click at [293, 16] on span "Ship Screen" at bounding box center [283, 18] width 19 height 4
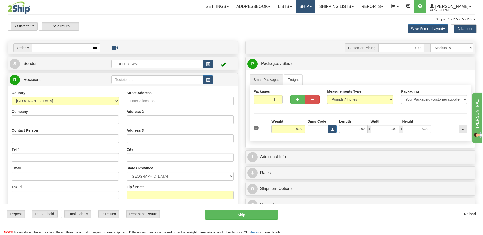
click at [311, 5] on link "Ship" at bounding box center [306, 6] width 20 height 13
click at [301, 26] on span "OnHold / Order Queue" at bounding box center [292, 24] width 36 height 4
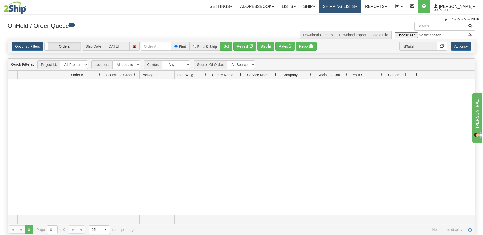
click at [348, 6] on link "Shipping lists" at bounding box center [340, 6] width 42 height 13
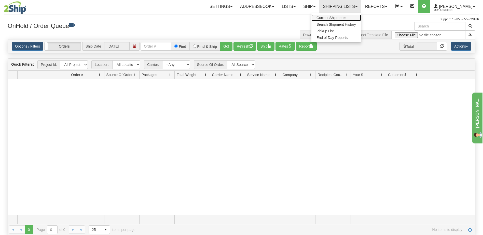
click at [342, 19] on span "Current Shipments" at bounding box center [331, 18] width 30 height 4
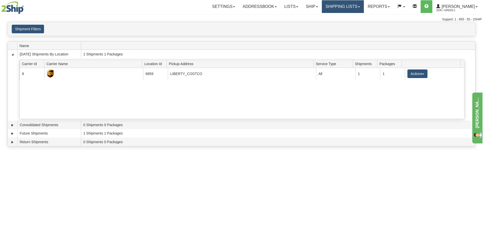
click at [351, 7] on link "Shipping lists" at bounding box center [343, 6] width 42 height 13
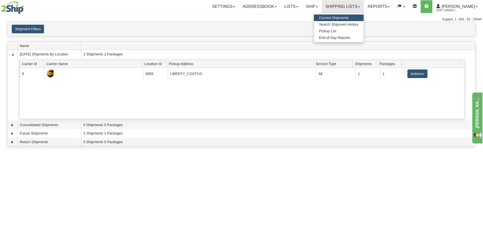
click at [295, 193] on div "Toggle navigation Settings Shipping Preferences Fields Preferences New Recipien…" at bounding box center [241, 117] width 483 height 235
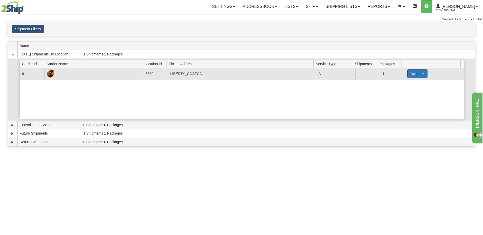
click at [415, 74] on button "Actions" at bounding box center [417, 73] width 20 height 9
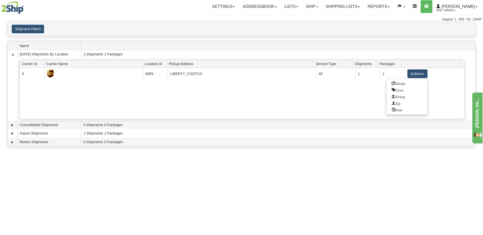
click at [234, 189] on div "Toggle navigation Settings Shipping Preferences Fields Preferences New Recipien…" at bounding box center [241, 117] width 483 height 235
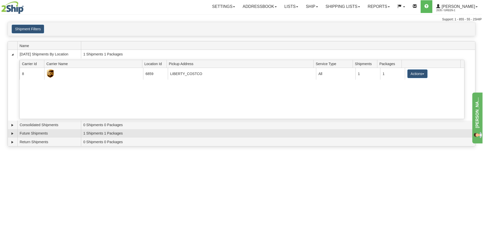
click at [114, 135] on td "1 Shipments 1 Packages" at bounding box center [278, 133] width 394 height 9
click at [12, 135] on link "Expand" at bounding box center [12, 133] width 5 height 5
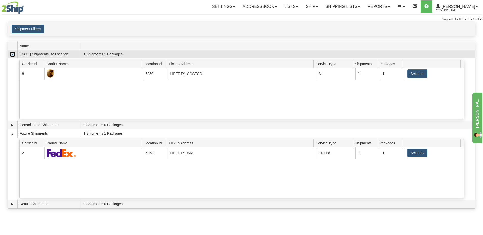
click at [14, 54] on link "Collapse" at bounding box center [12, 54] width 5 height 5
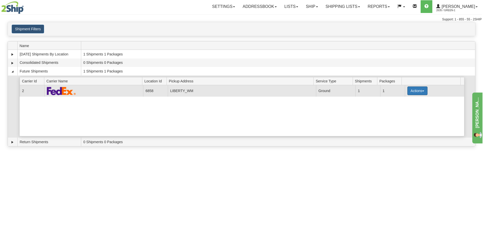
click at [423, 92] on button "Actions" at bounding box center [417, 91] width 20 height 9
click at [403, 99] on span "Details" at bounding box center [398, 101] width 14 height 4
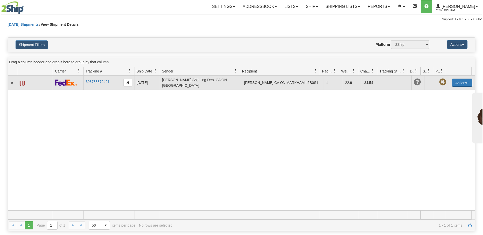
click at [458, 82] on button "Actions" at bounding box center [462, 83] width 20 height 8
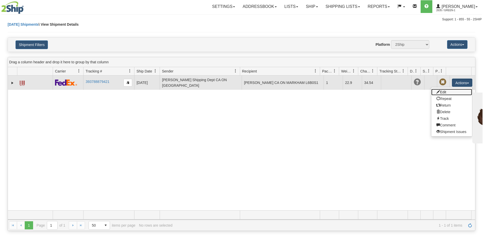
click at [452, 93] on link "Edit" at bounding box center [451, 92] width 41 height 7
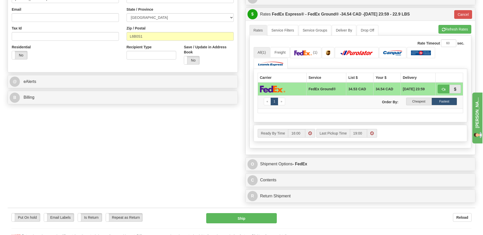
scroll to position [204, 0]
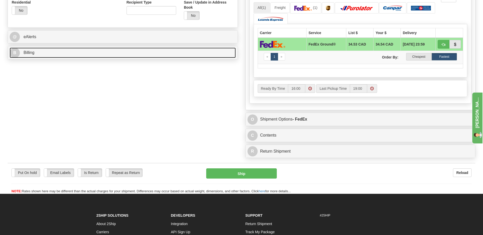
click at [58, 49] on link "B Billing" at bounding box center [123, 53] width 226 height 10
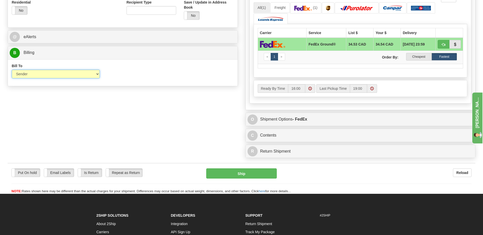
click at [79, 76] on select "Sender Recipient Third Party Collect" at bounding box center [56, 74] width 88 height 9
select select "3"
click at [12, 70] on select "Sender Recipient Third Party Collect" at bounding box center [56, 74] width 88 height 9
type input "92"
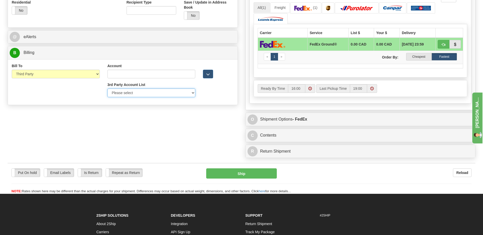
click at [192, 93] on select "Please select Liberty_Wal-Mart_FedEx-250243480-FedEx Express®" at bounding box center [151, 93] width 88 height 9
select select "409"
click at [107, 89] on select "Please select Liberty_Wal-Mart_FedEx-250243480-FedEx Express®" at bounding box center [151, 93] width 88 height 9
type input "250243480"
type input "Walmart"
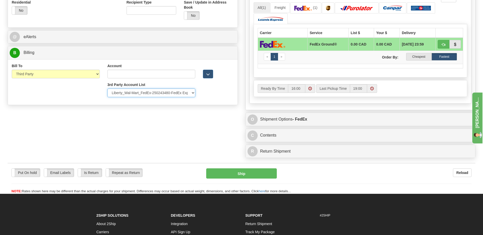
type input "1940 Argentia Rd"
type input "Mississauga"
type input "L5N 1P9"
select select "ON"
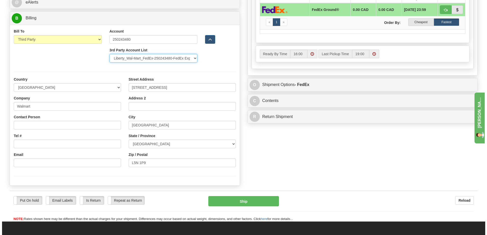
scroll to position [280, 0]
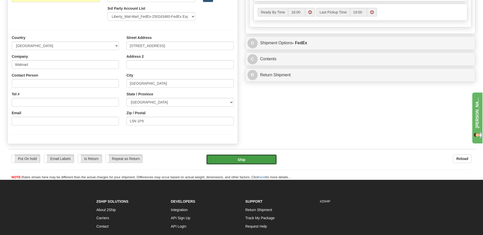
click at [238, 159] on button "Ship" at bounding box center [241, 160] width 70 height 10
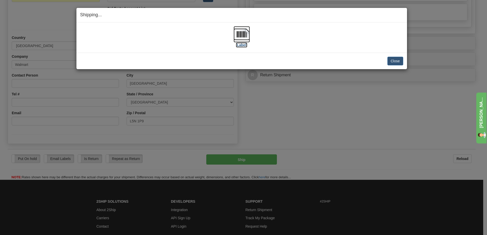
click at [240, 43] on label "[Label]" at bounding box center [242, 45] width 12 height 5
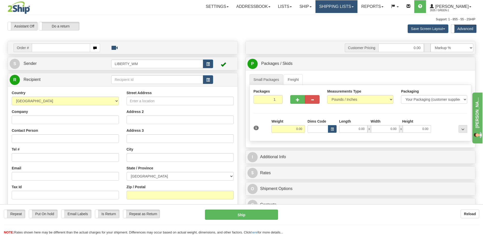
click at [346, 6] on link "Shipping lists" at bounding box center [336, 6] width 42 height 13
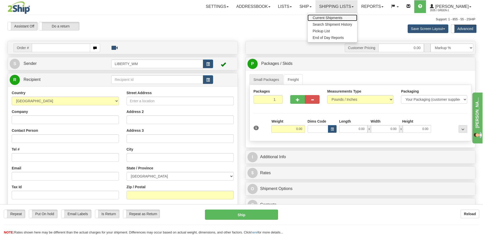
click at [337, 17] on span "Current Shipments" at bounding box center [328, 18] width 30 height 4
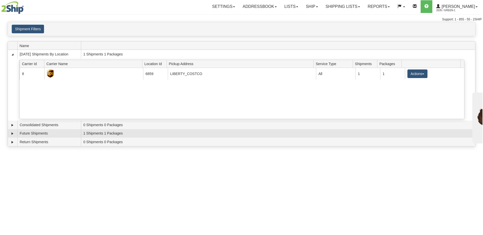
click at [26, 135] on td "Future Shipments" at bounding box center [49, 133] width 64 height 9
click at [12, 135] on link "Expand" at bounding box center [12, 133] width 5 height 5
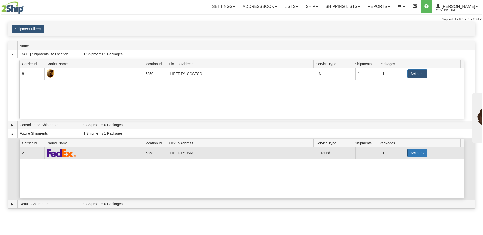
click at [418, 153] on button "Actions" at bounding box center [417, 153] width 20 height 9
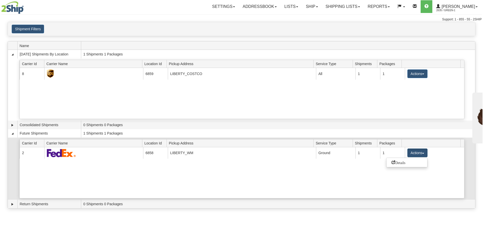
drag, startPoint x: 410, startPoint y: 164, endPoint x: 405, endPoint y: 165, distance: 4.6
click at [410, 164] on link "Details" at bounding box center [406, 162] width 41 height 7
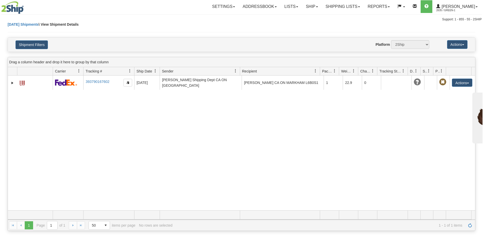
click at [156, 71] on span at bounding box center [155, 71] width 4 height 4
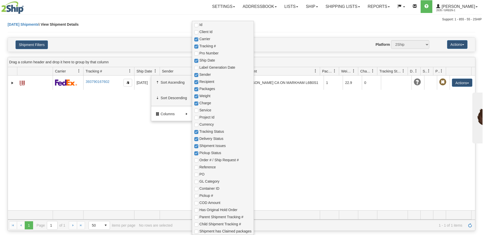
click at [175, 116] on span "Columns" at bounding box center [172, 113] width 23 height 5
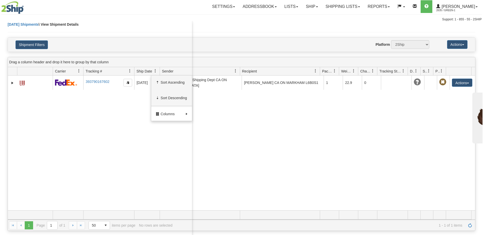
drag, startPoint x: 125, startPoint y: 116, endPoint x: 125, endPoint y: 113, distance: 3.1
click at [125, 116] on div "31697512 2635 393790167602 [DATE] [DATE] 10:07:22 AM [PERSON_NAME] Shipping Dep…" at bounding box center [241, 143] width 467 height 135
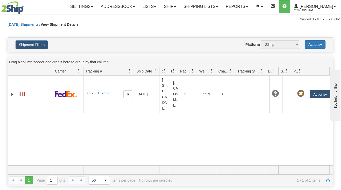
click at [315, 46] on button "Actions" at bounding box center [315, 44] width 20 height 9
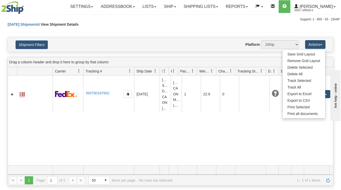
click at [206, 43] on div "Website Agent Nothing selected Client User Platform 2Ship Imported" at bounding box center [184, 44] width 238 height 9
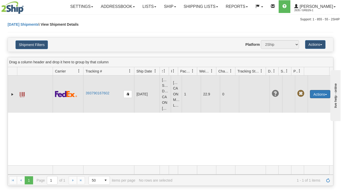
click at [321, 98] on button "Actions" at bounding box center [320, 94] width 20 height 8
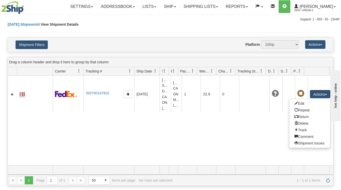
click at [180, 23] on div "[DATE] Shipments \ View Shipment Details" at bounding box center [171, 30] width 326 height 16
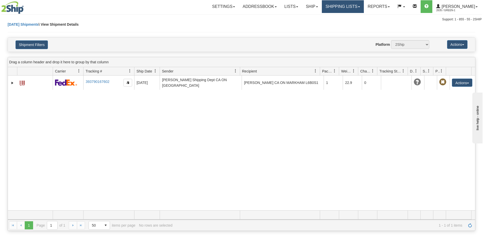
click at [350, 7] on link "Shipping lists" at bounding box center [343, 6] width 42 height 13
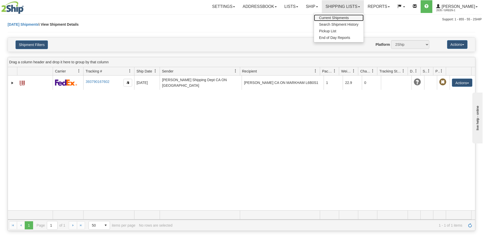
click at [348, 19] on span "Current Shipments" at bounding box center [334, 18] width 30 height 4
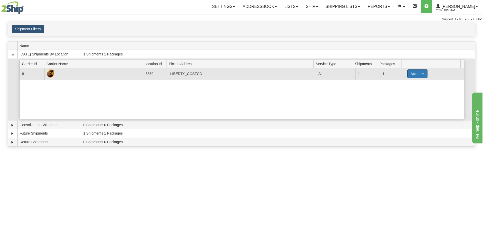
click at [423, 74] on button "Actions" at bounding box center [417, 73] width 20 height 9
click at [409, 85] on link "Details" at bounding box center [406, 83] width 41 height 7
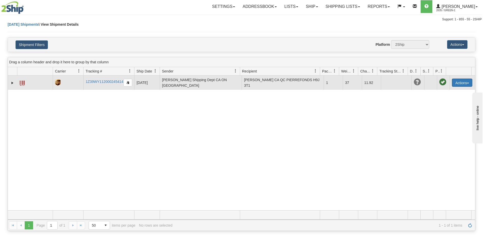
click at [467, 84] on span "button" at bounding box center [468, 83] width 2 height 1
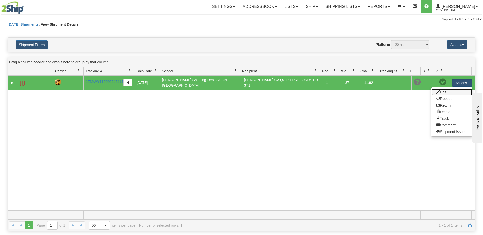
click at [451, 93] on link "Edit" at bounding box center [451, 92] width 41 height 7
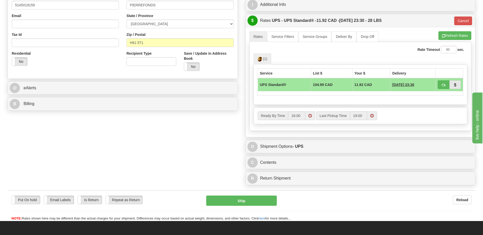
scroll to position [153, 0]
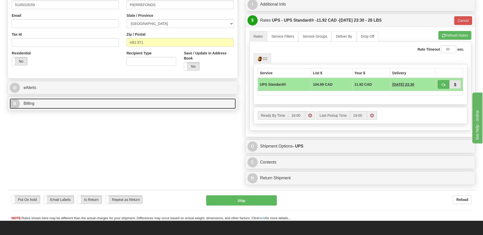
click at [140, 105] on link "B Billing" at bounding box center [123, 104] width 226 height 10
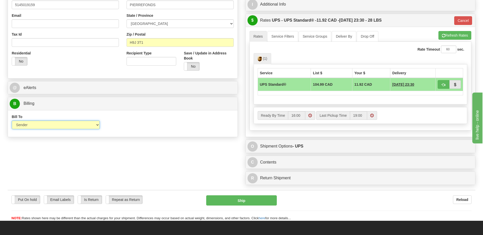
click at [87, 123] on select "Sender Recipient Third Party Collect" at bounding box center [56, 125] width 88 height 9
select select "3"
click at [12, 121] on select "Sender Recipient Third Party Collect" at bounding box center [56, 125] width 88 height 9
type input "11"
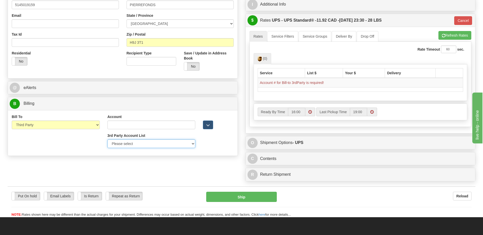
click at [184, 143] on select "Please select Liberty Costco-39WY11-UPS Amazon.ca-50483A-UPS GSBLC Costco-39WY1…" at bounding box center [151, 143] width 88 height 9
select select "152"
click at [107, 139] on select "Please select Liberty Costco-39WY11-UPS Amazon.ca-50483A-UPS GSBLC Costco-39WY1…" at bounding box center [151, 143] width 88 height 9
type input "39WY11"
type input "[GEOGRAPHIC_DATA]"
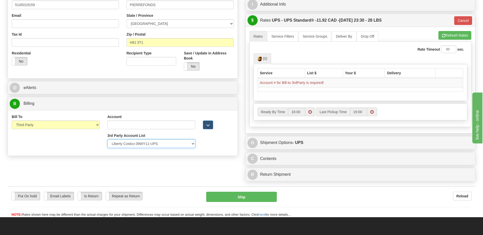
type input "[PERSON_NAME]"
type input "[STREET_ADDRESS]"
type input "L8E 2B4"
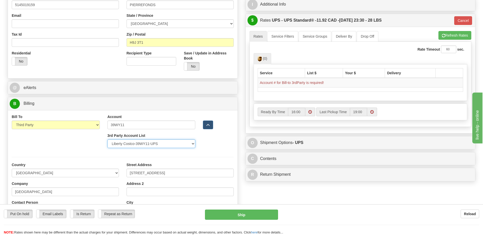
click at [180, 143] on select "Please select Liberty Costco-39WY11-UPS Amazon.ca-50483A-UPS GSBLC Costco-39WY1…" at bounding box center [151, 143] width 88 height 9
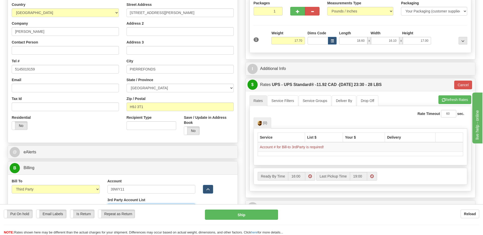
scroll to position [0, 0]
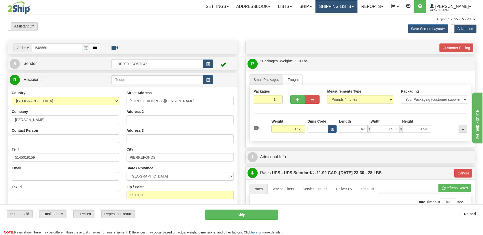
click at [351, 7] on link "Shipping lists" at bounding box center [336, 6] width 42 height 13
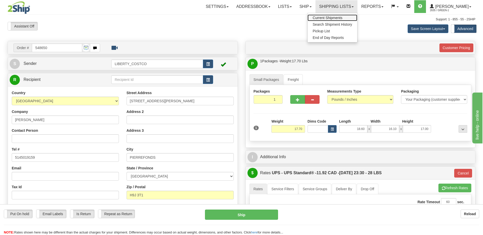
click at [340, 17] on span "Current Shipments" at bounding box center [328, 18] width 30 height 4
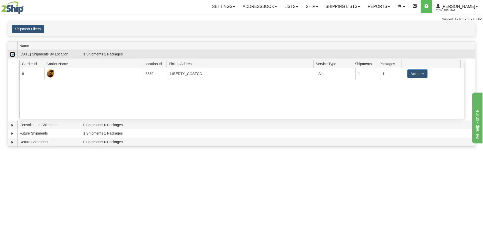
click at [13, 55] on link "Collapse" at bounding box center [12, 54] width 5 height 5
